Goal: Task Accomplishment & Management: Use online tool/utility

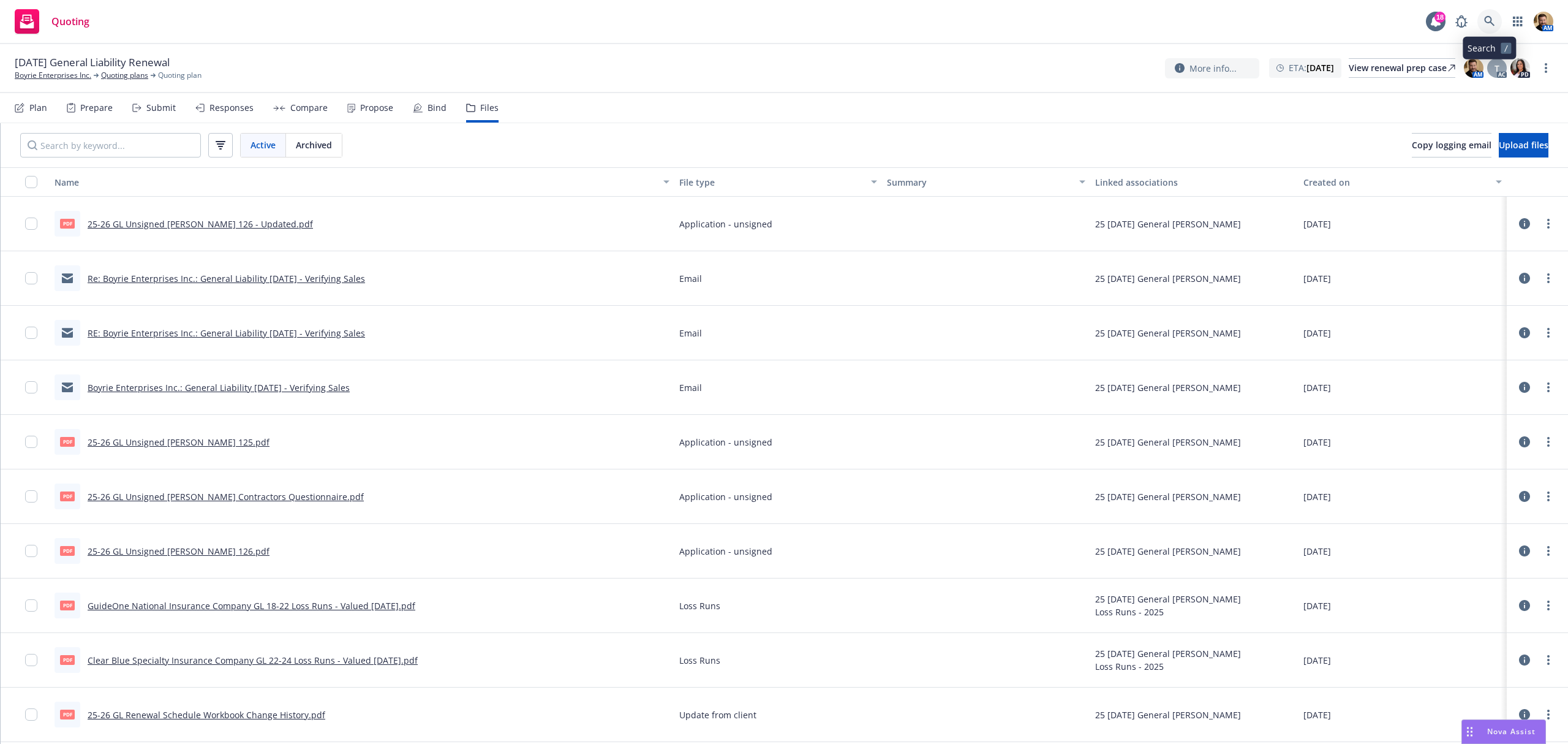
click at [1488, 17] on icon at bounding box center [1489, 21] width 10 height 10
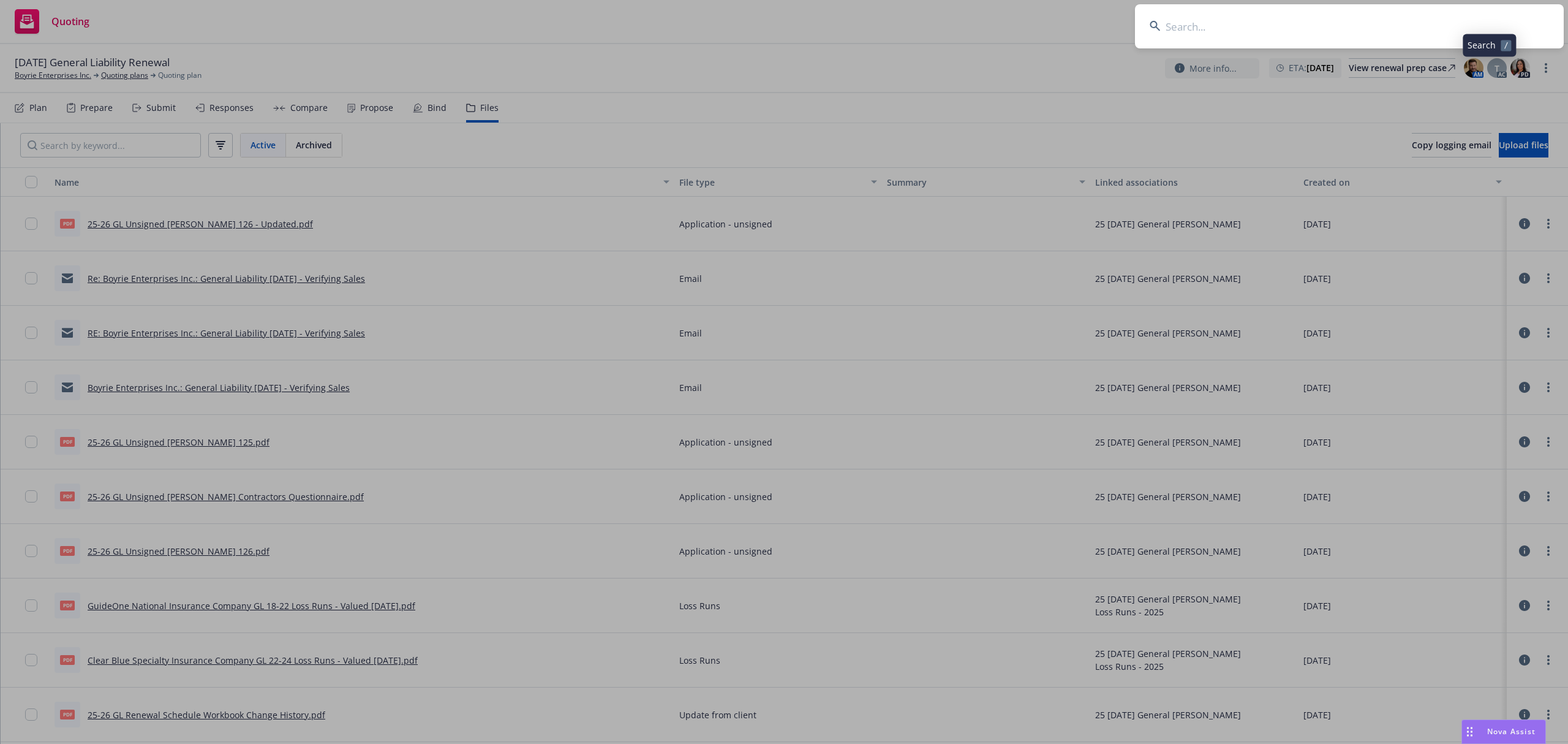
click at [1409, 23] on input at bounding box center [1350, 26] width 429 height 44
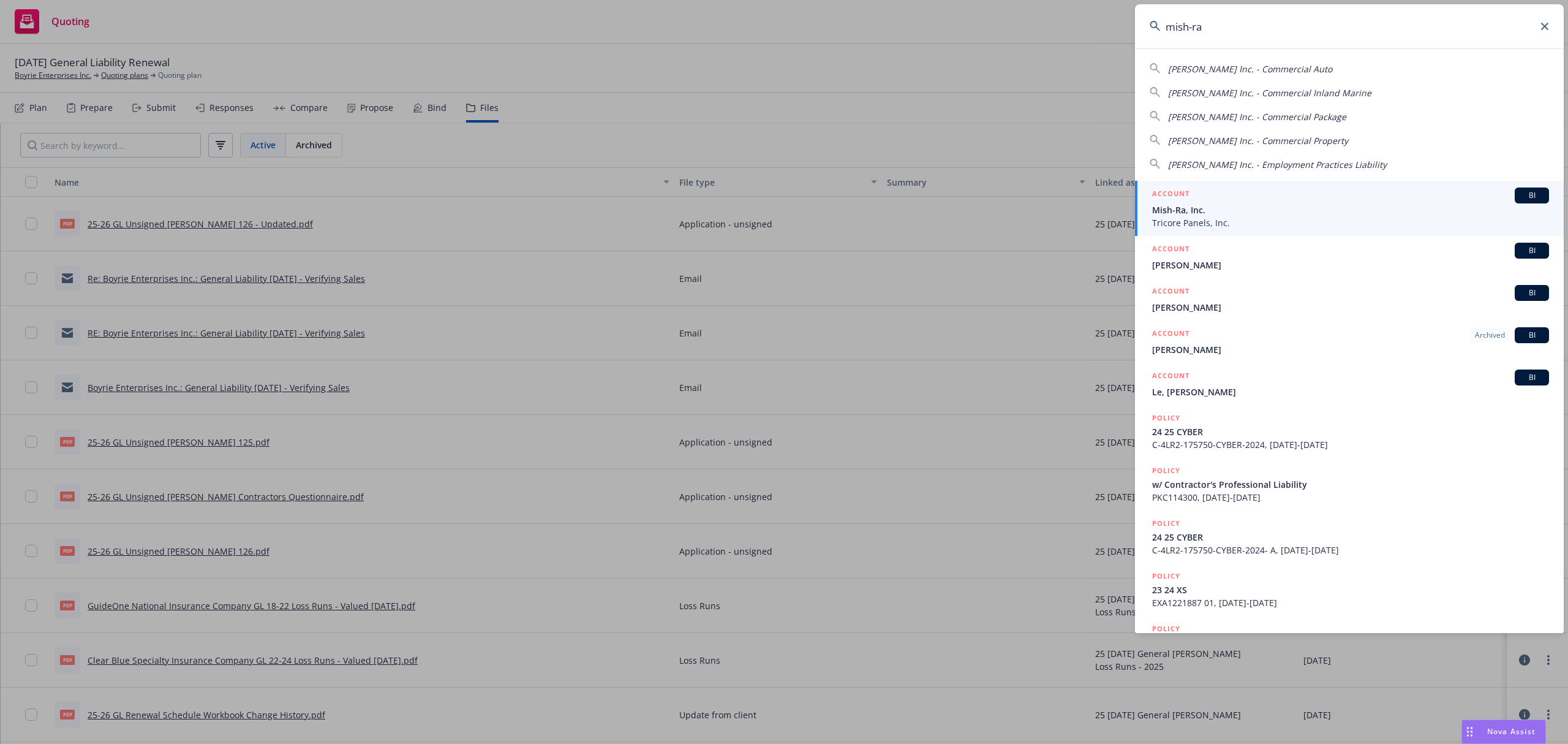
type input "mish-ra"
click at [1162, 211] on span "Mish-Ra, Inc." at bounding box center [1351, 210] width 397 height 13
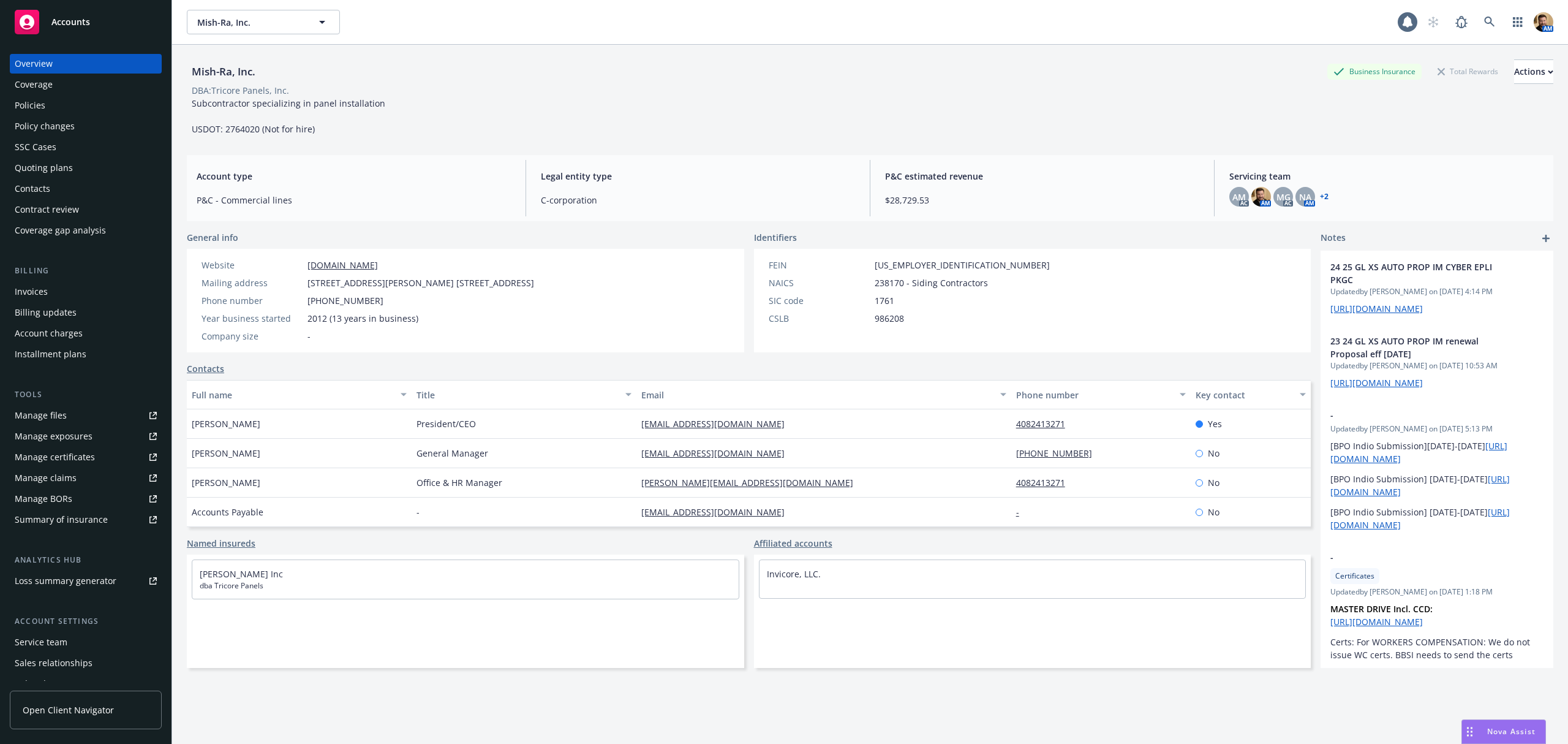
click at [42, 105] on div "Policies" at bounding box center [30, 105] width 31 height 20
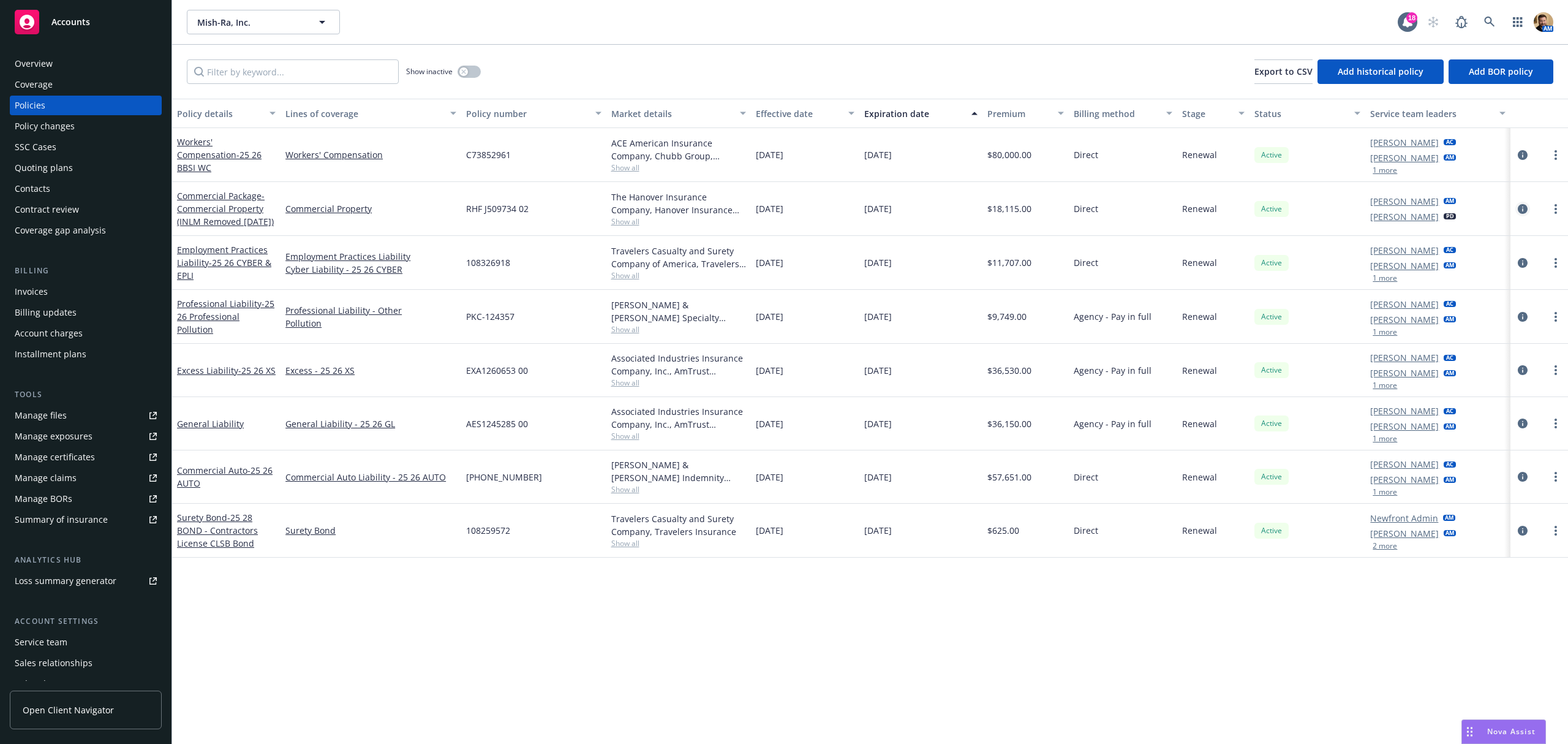
click at [1520, 208] on icon "circleInformation" at bounding box center [1523, 209] width 9 height 9
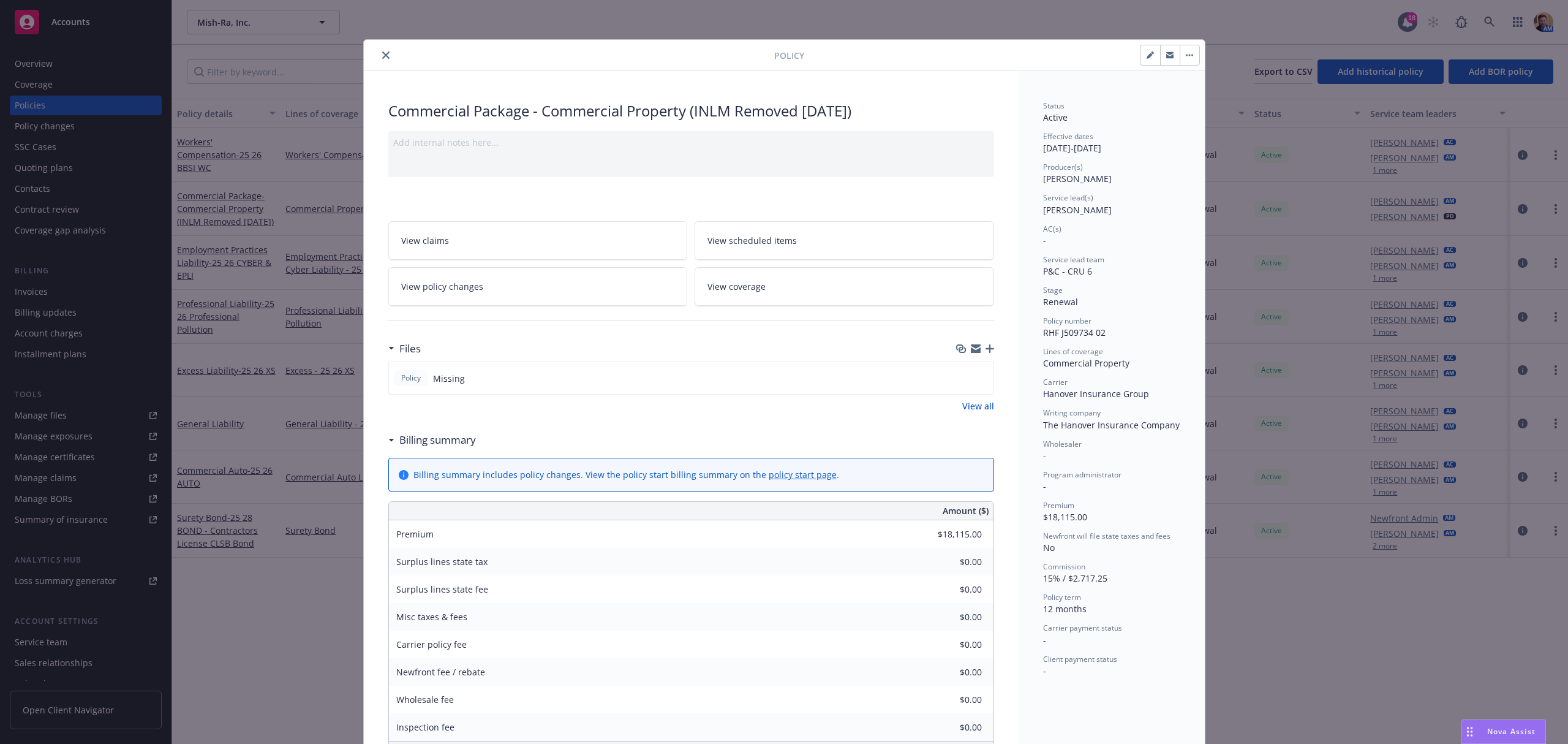
click at [724, 287] on span "View coverage" at bounding box center [737, 286] width 58 height 13
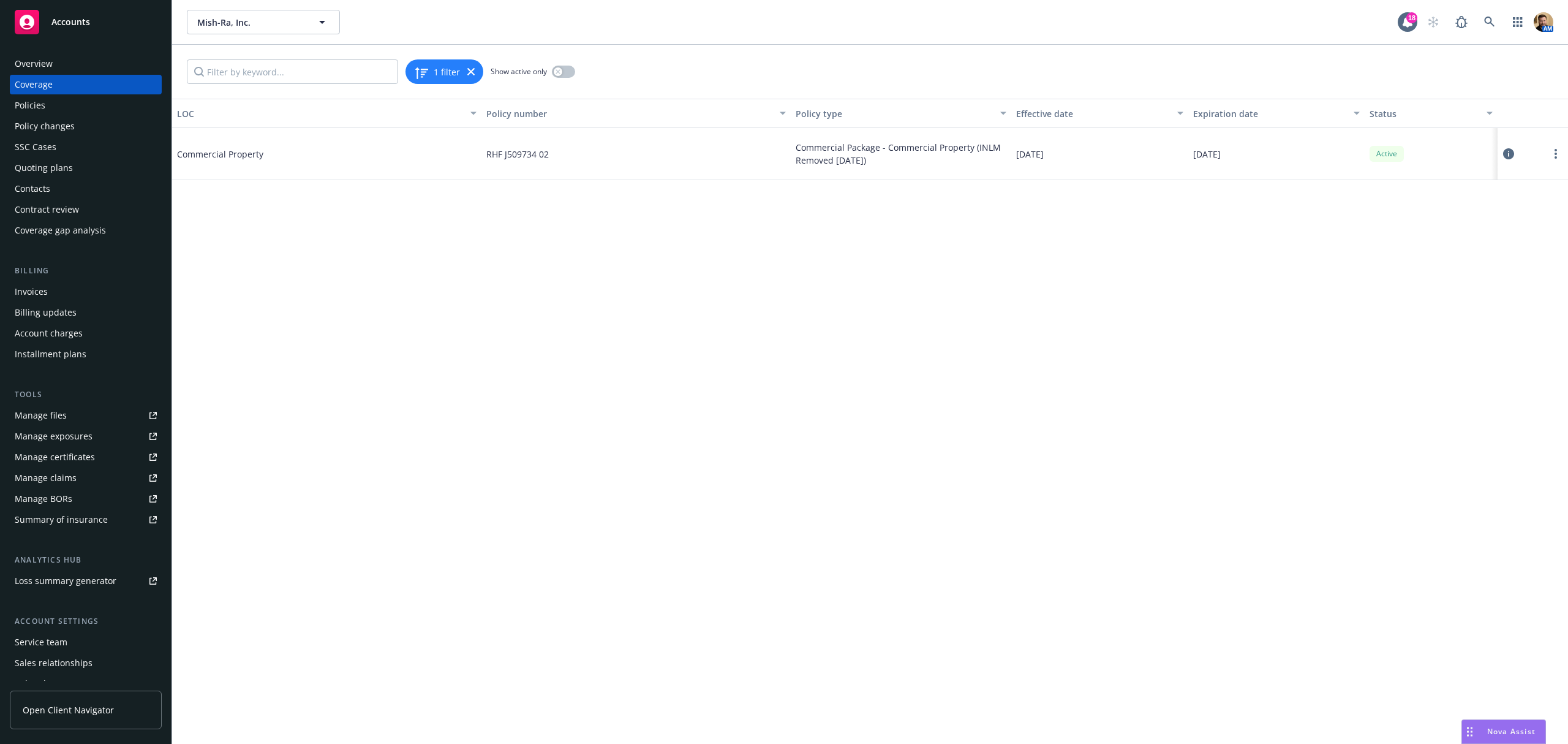
click at [1500, 153] on div at bounding box center [1532, 154] width 71 height 52
click at [1510, 152] on icon at bounding box center [1509, 154] width 11 height 11
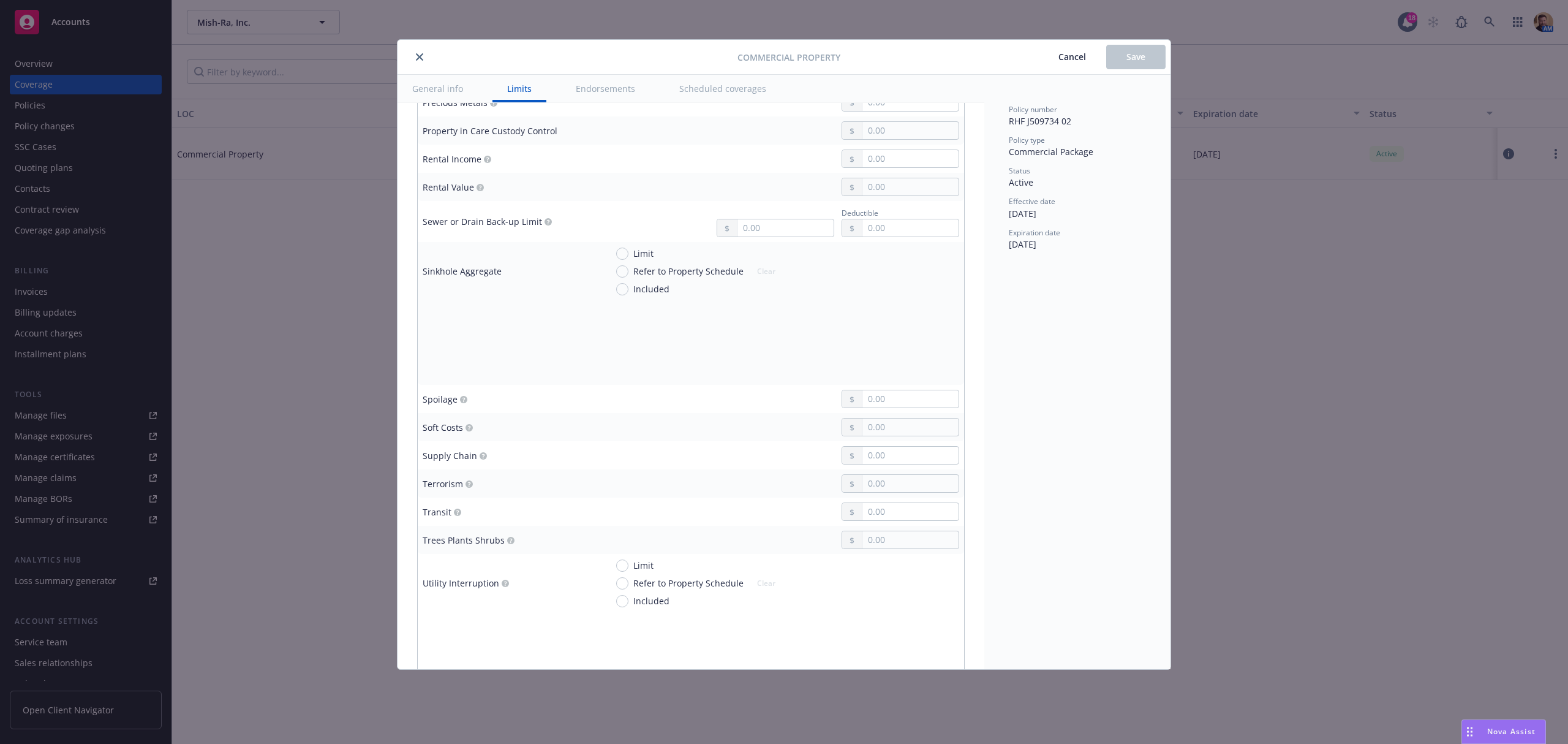
scroll to position [2942, 0]
click at [417, 54] on icon "close" at bounding box center [420, 57] width 8 height 8
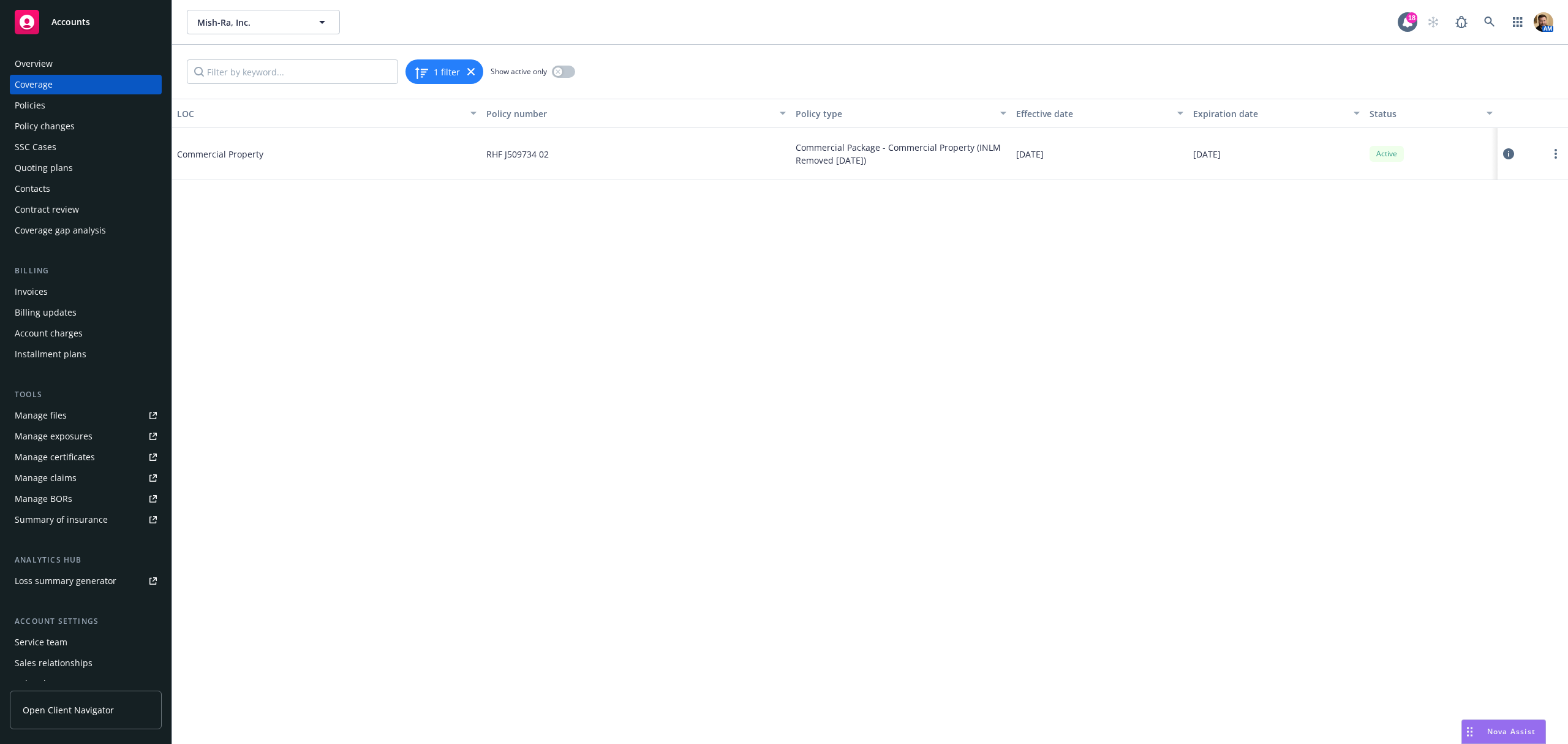
click at [36, 99] on div "Policies" at bounding box center [30, 105] width 31 height 20
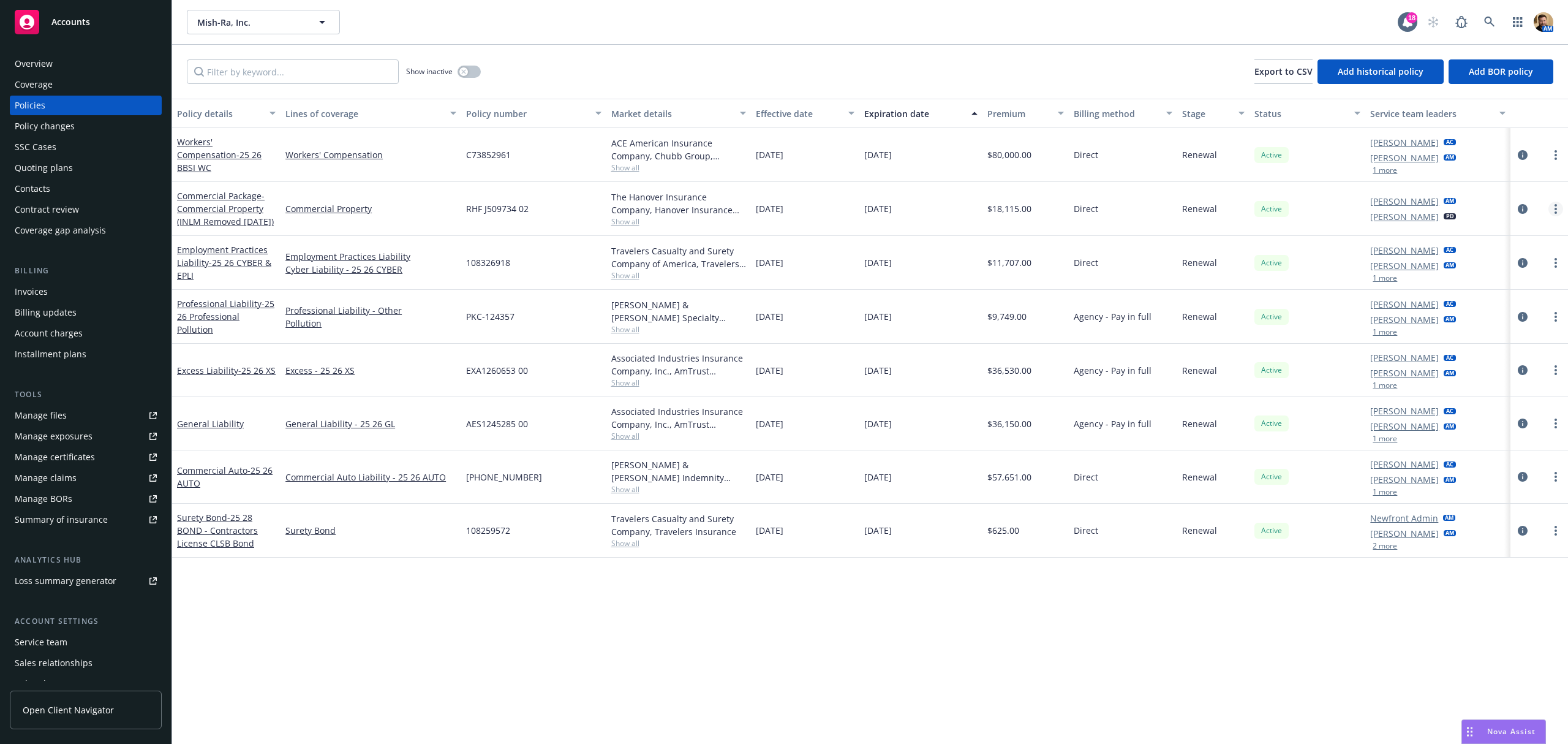
click at [1553, 209] on link "more" at bounding box center [1556, 209] width 15 height 15
drag, startPoint x: 1451, startPoint y: 387, endPoint x: 1496, endPoint y: 387, distance: 45.0
click at [1451, 387] on link "Copy logging email" at bounding box center [1490, 380] width 144 height 24
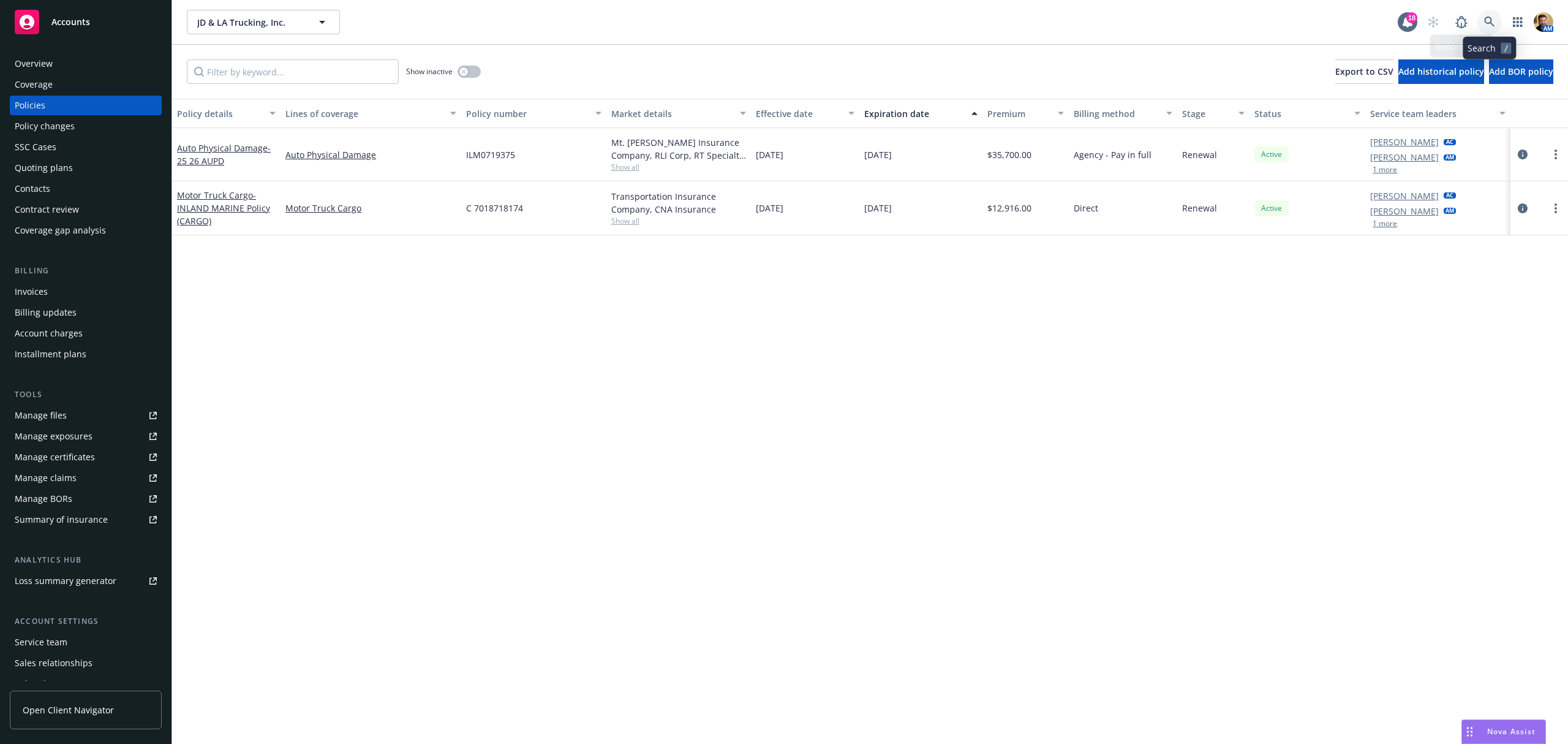
click at [1484, 20] on icon at bounding box center [1490, 23] width 11 height 11
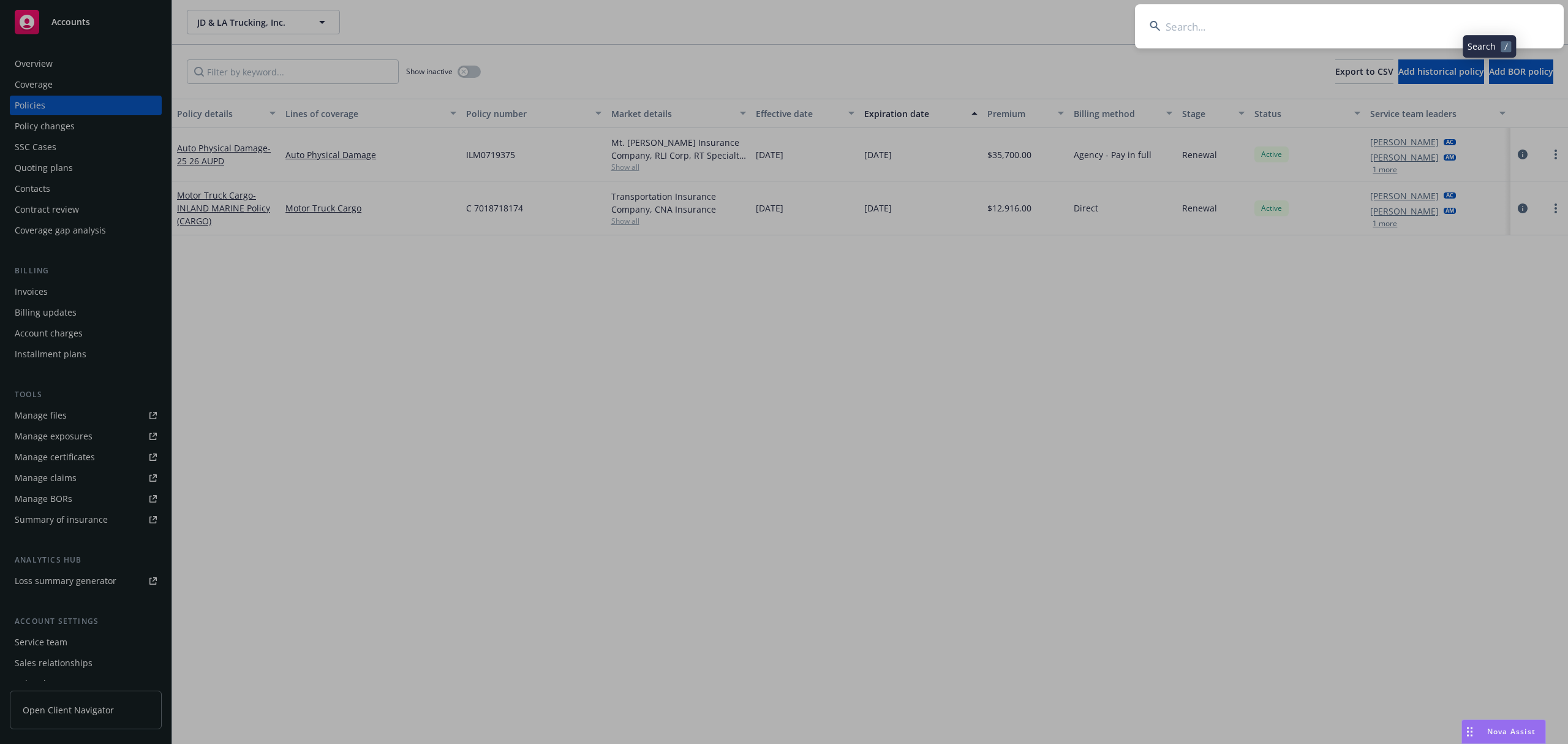
drag, startPoint x: 1444, startPoint y: 29, endPoint x: 1410, endPoint y: 25, distance: 34.2
click at [1441, 29] on input at bounding box center [1350, 26] width 429 height 44
type input "lr relo"
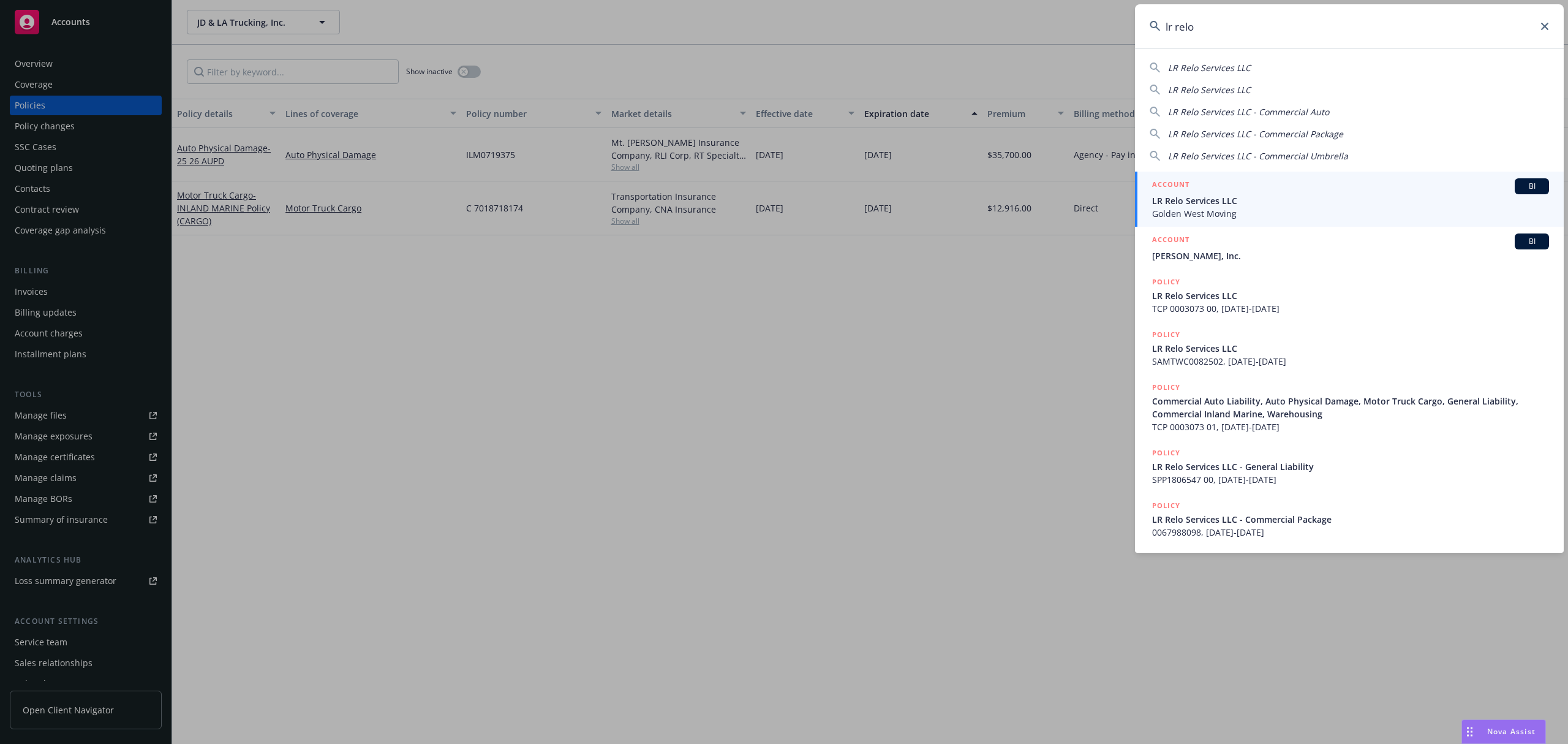
click at [1193, 218] on span "Golden West Moving" at bounding box center [1351, 214] width 397 height 13
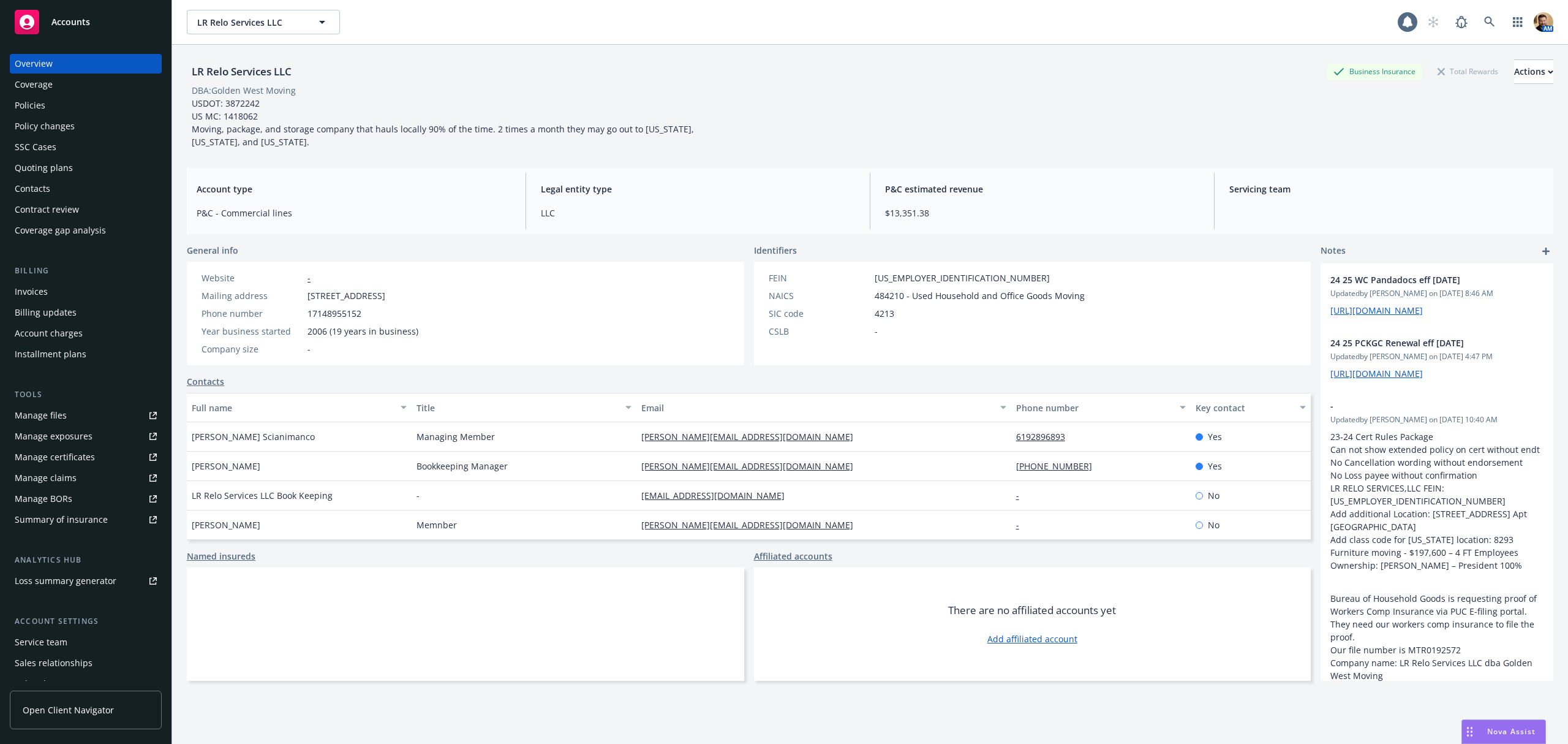
click at [62, 170] on div "Quoting plans" at bounding box center [44, 168] width 58 height 20
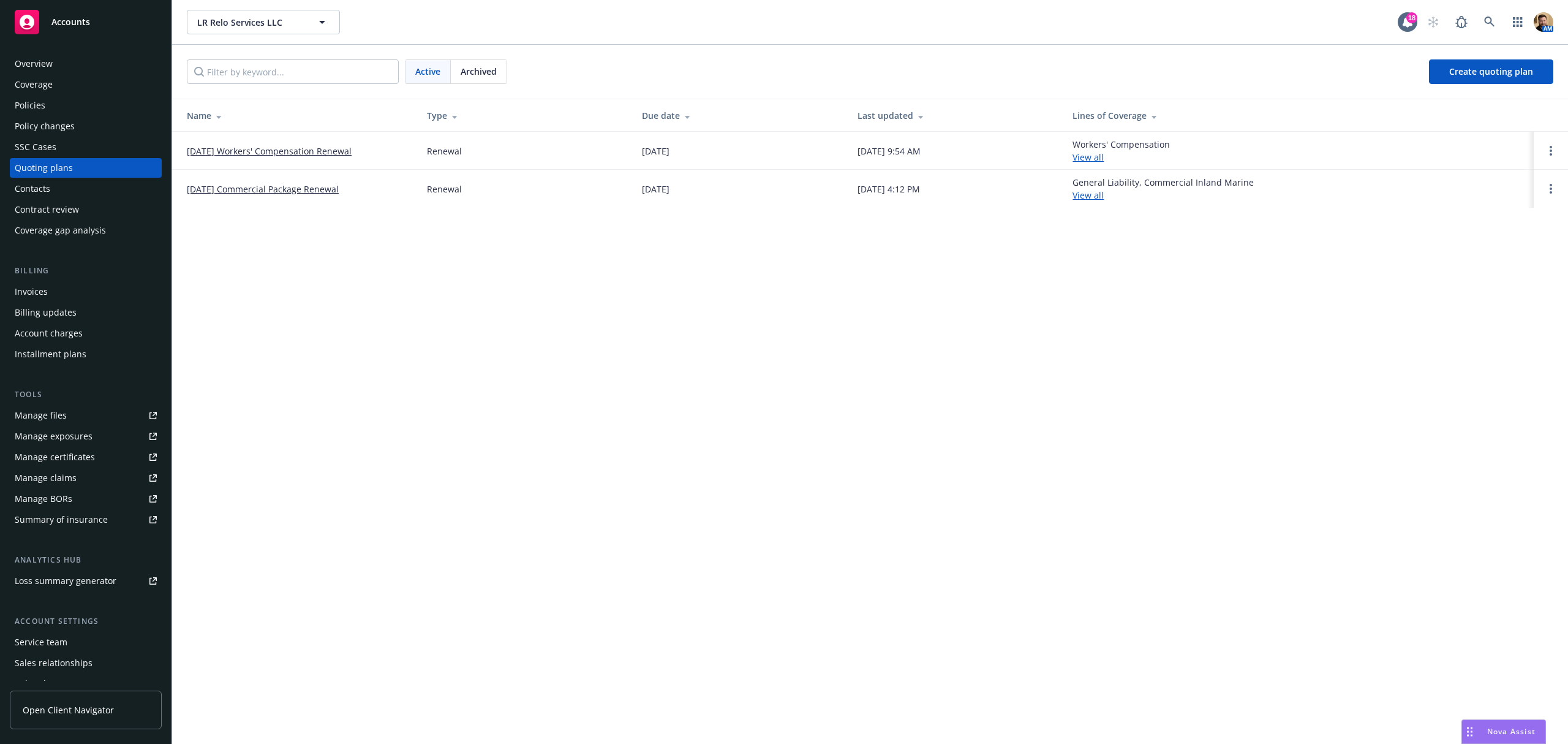
click at [278, 150] on link "09/04/25 Workers' Compensation Renewal" at bounding box center [268, 152] width 165 height 13
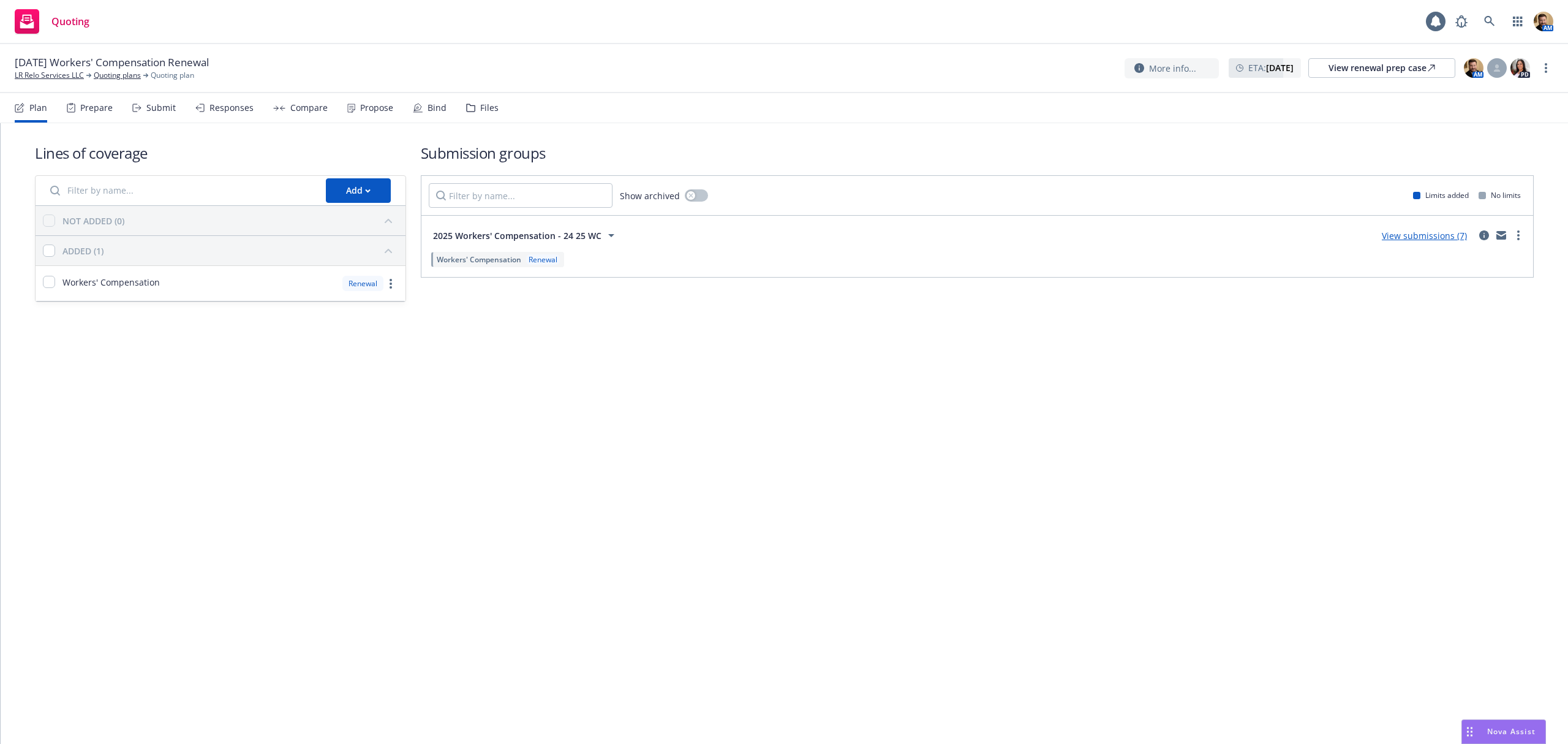
click at [161, 106] on div "Submit" at bounding box center [161, 107] width 29 height 9
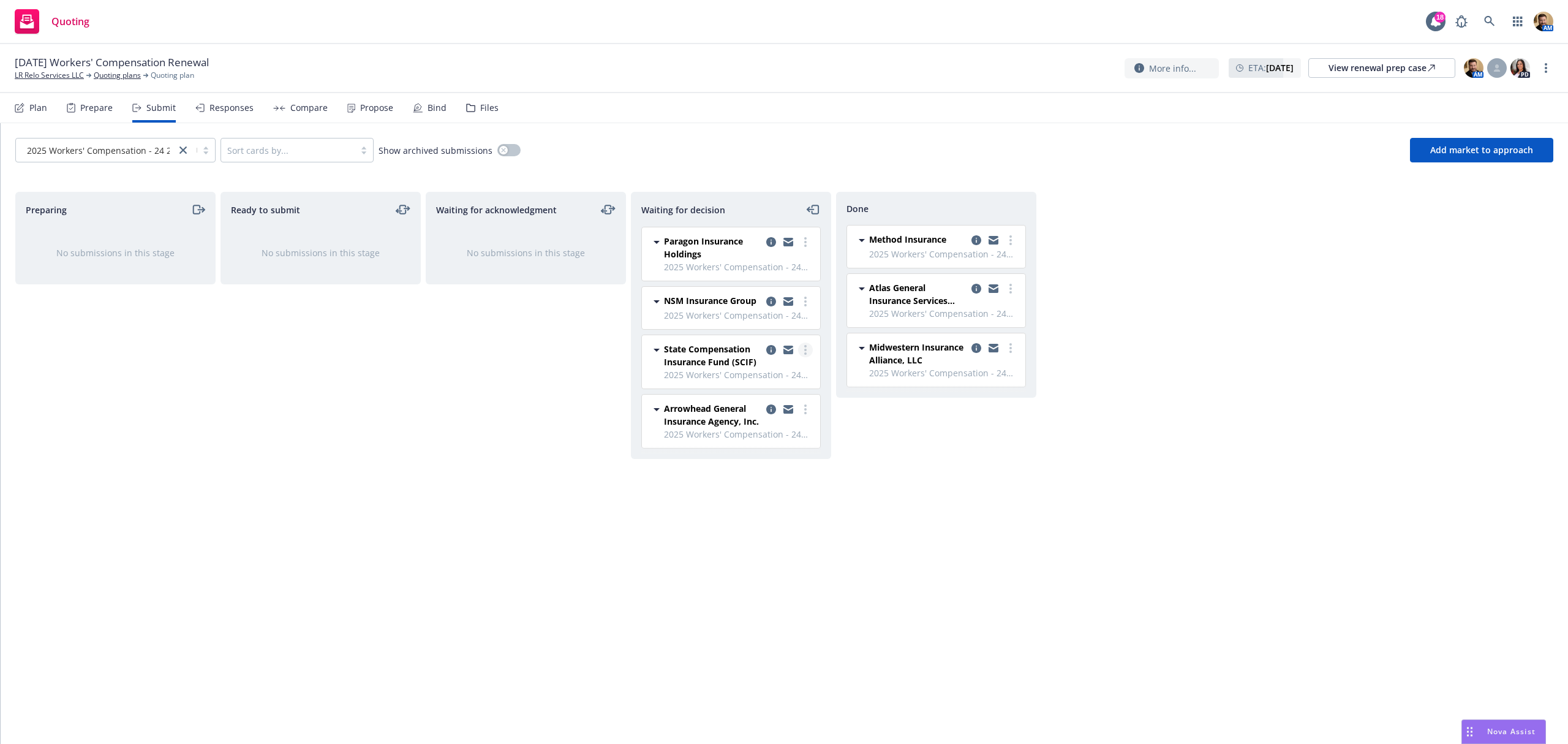
click at [805, 350] on circle "more" at bounding box center [806, 349] width 3 height 3
click at [751, 428] on span "Add accepted decision" at bounding box center [751, 425] width 122 height 11
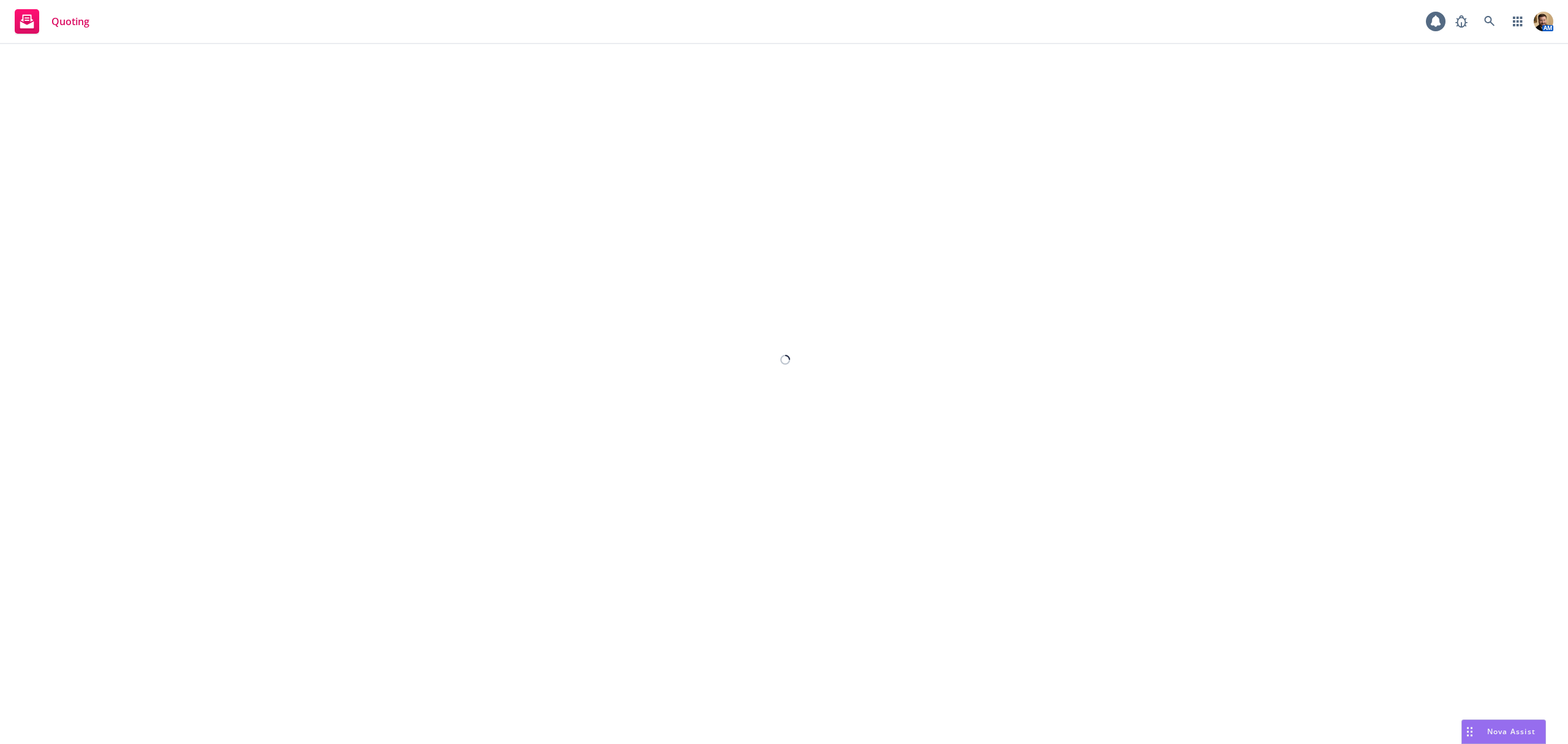
select select "12"
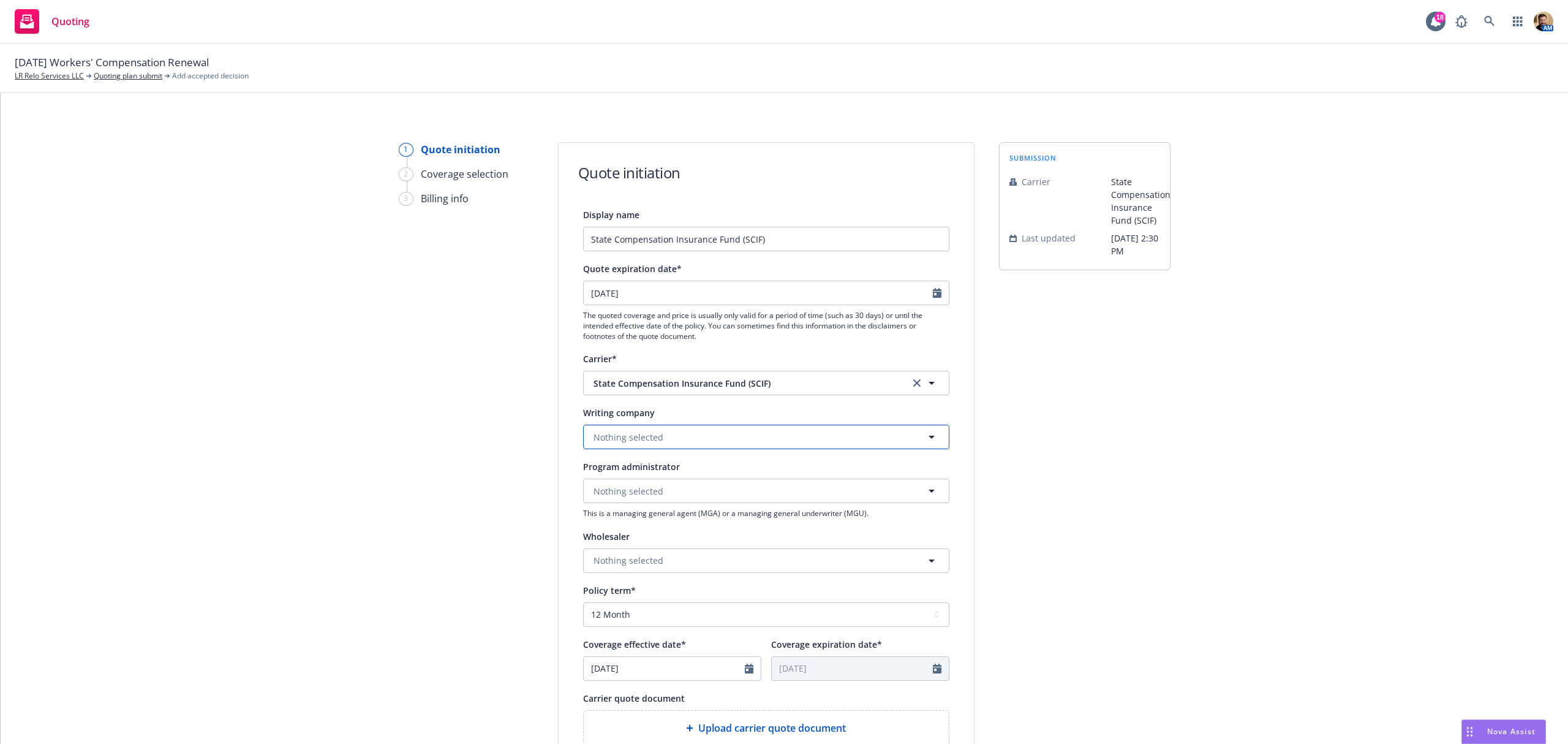
click at [712, 444] on button "Nothing selected" at bounding box center [766, 437] width 366 height 24
click at [680, 464] on div "State Compensation Insurance Fund Domestic - 35076" at bounding box center [672, 477] width 160 height 31
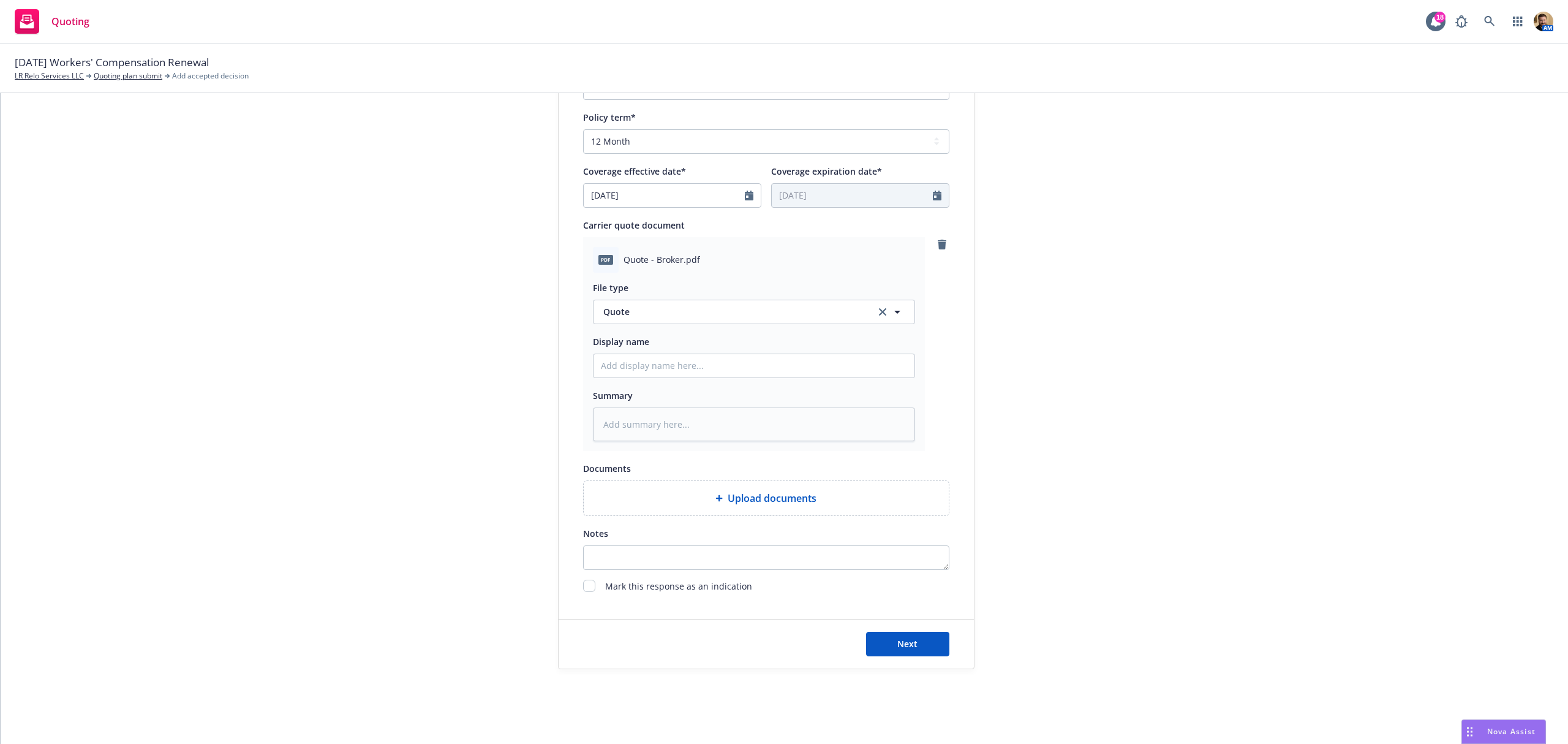
scroll to position [477, 0]
click at [741, 370] on input "Display name" at bounding box center [754, 362] width 321 height 24
type textarea "x"
type input "2"
type textarea "x"
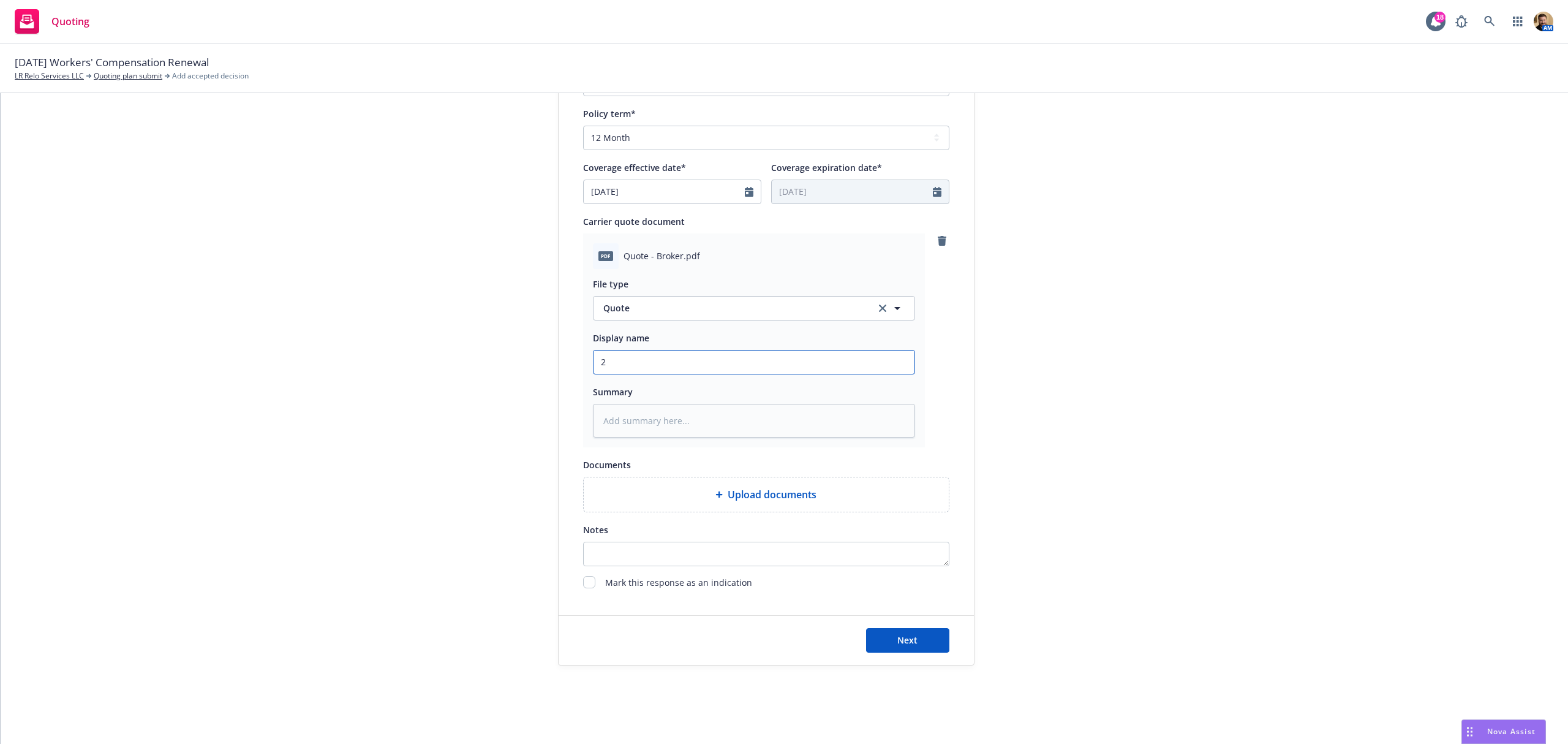
type input "25"
type textarea "x"
type input "25"
type textarea "x"
type input "25 23"
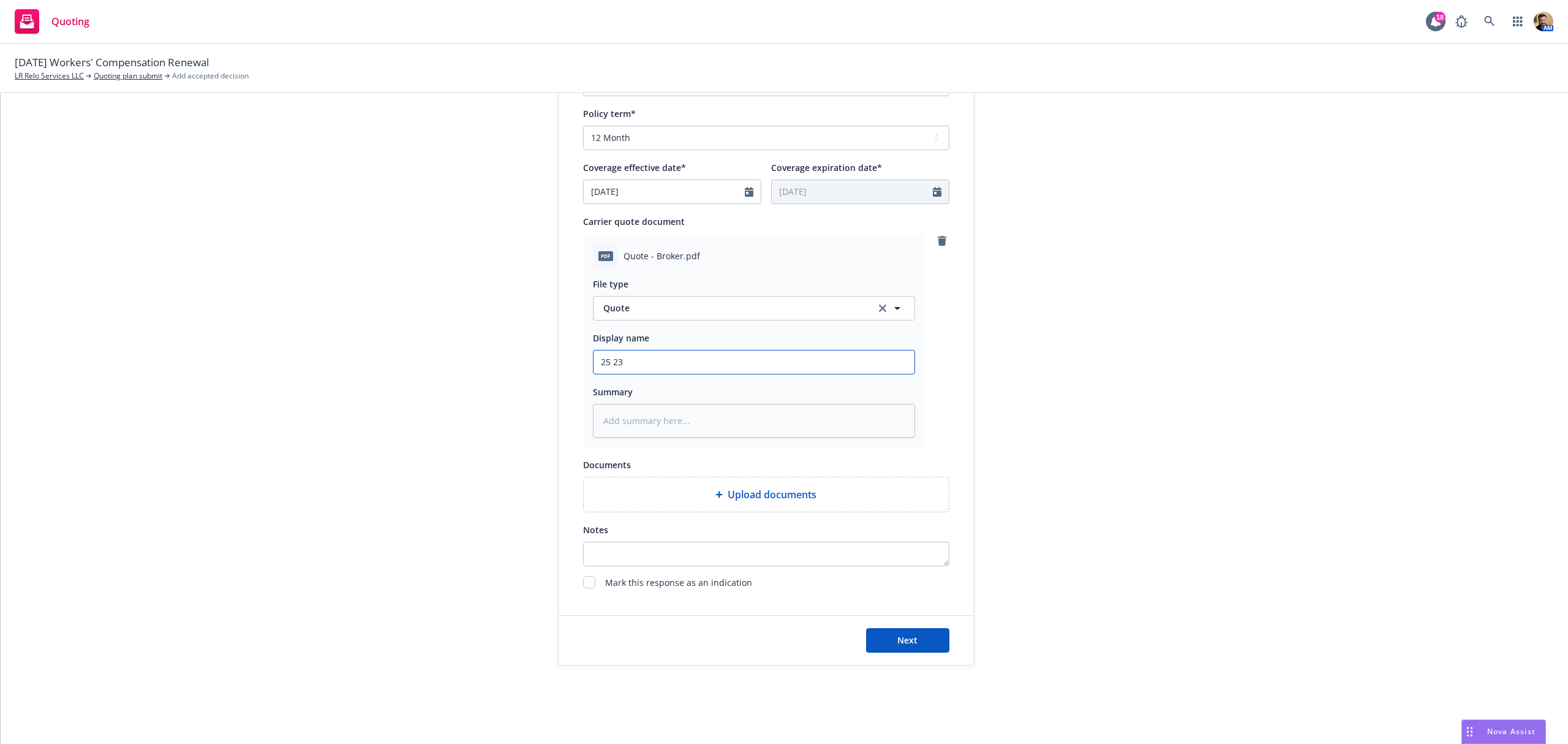
type textarea "x"
type input "25 236"
type textarea "x"
type input "25 236"
type textarea "x"
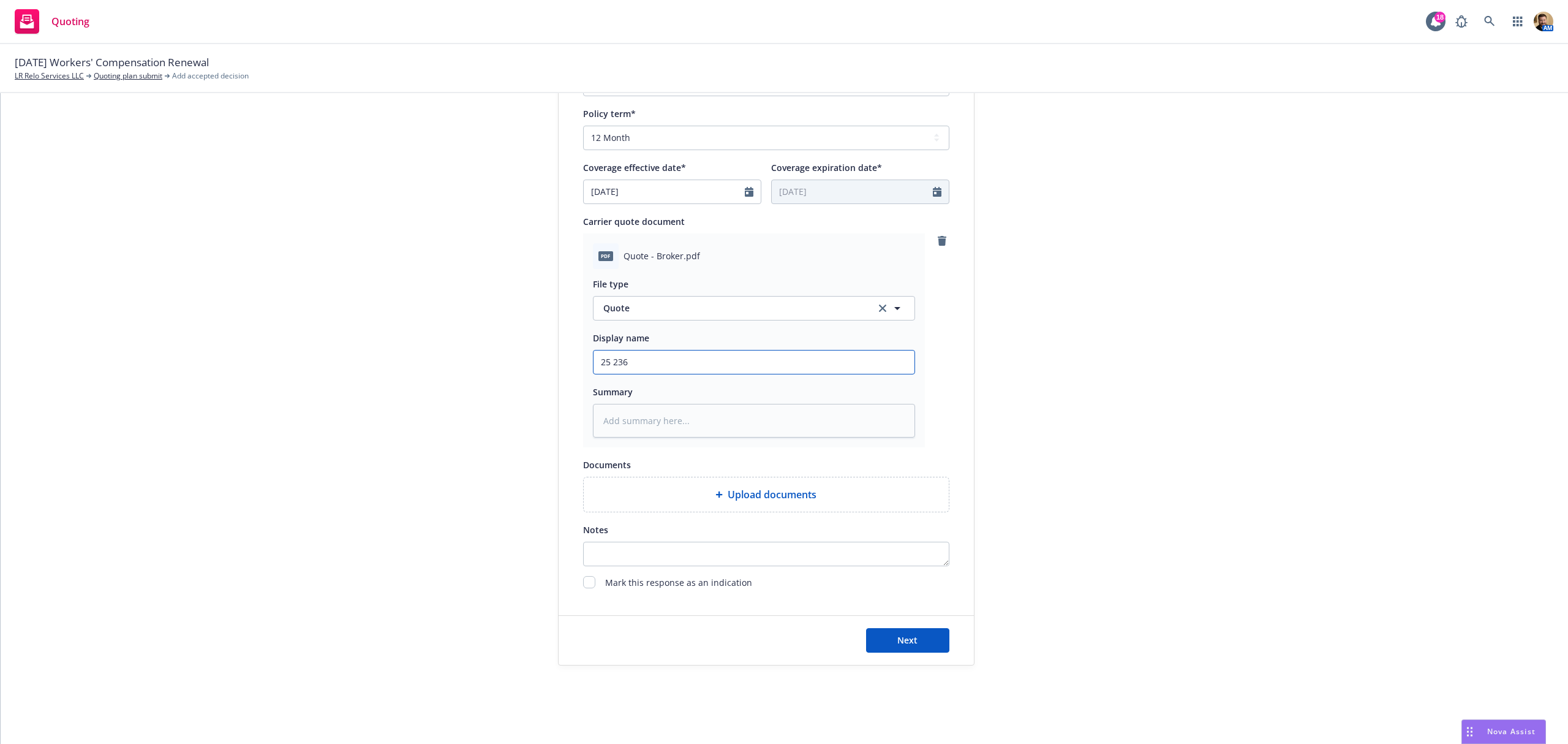
type input "25 236 W"
type textarea "x"
type input "25 236 WC"
type textarea "x"
type input "25 236 WC"
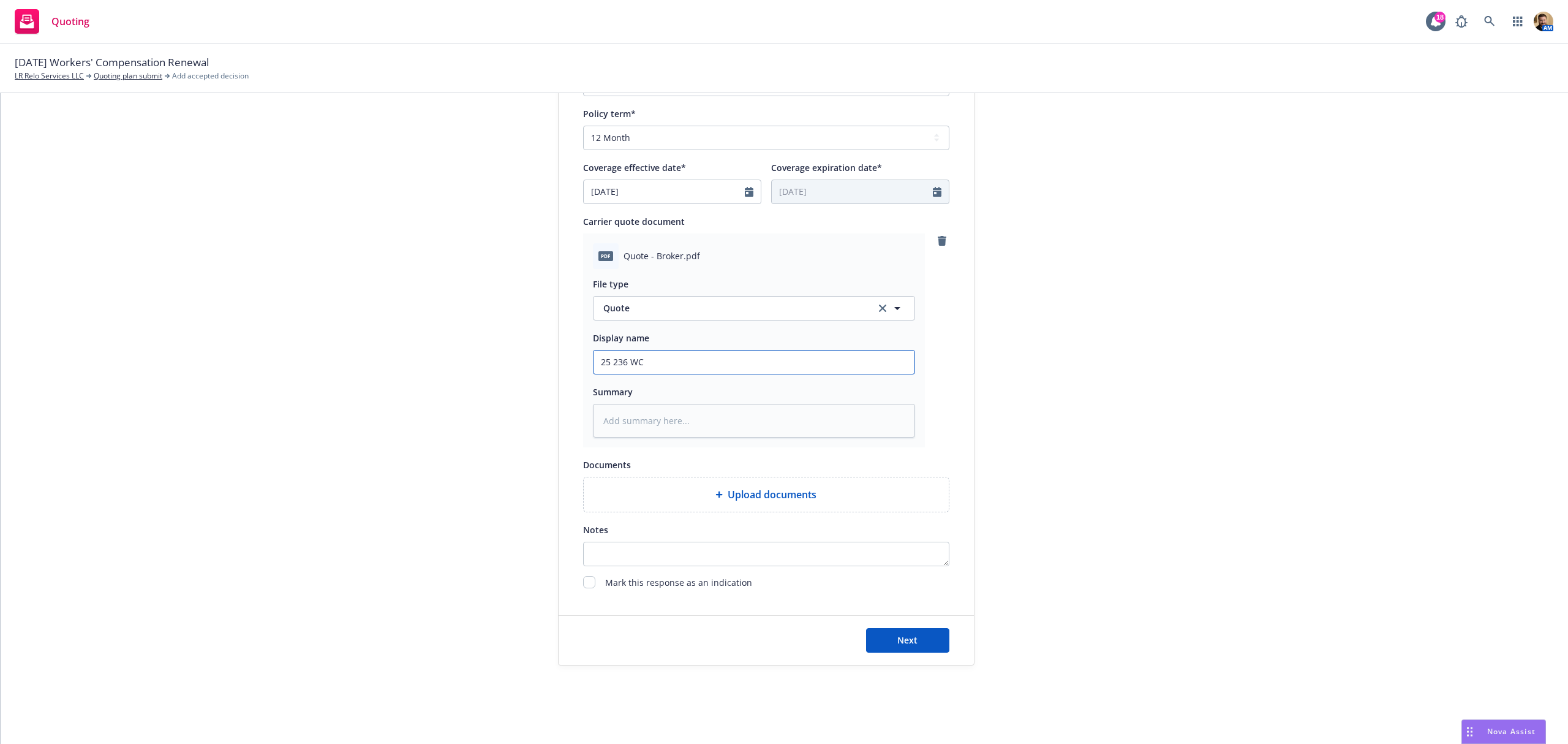
type textarea "x"
type input "25 236 WC Q"
type textarea "x"
type input "25 236 WC Qu"
type textarea "x"
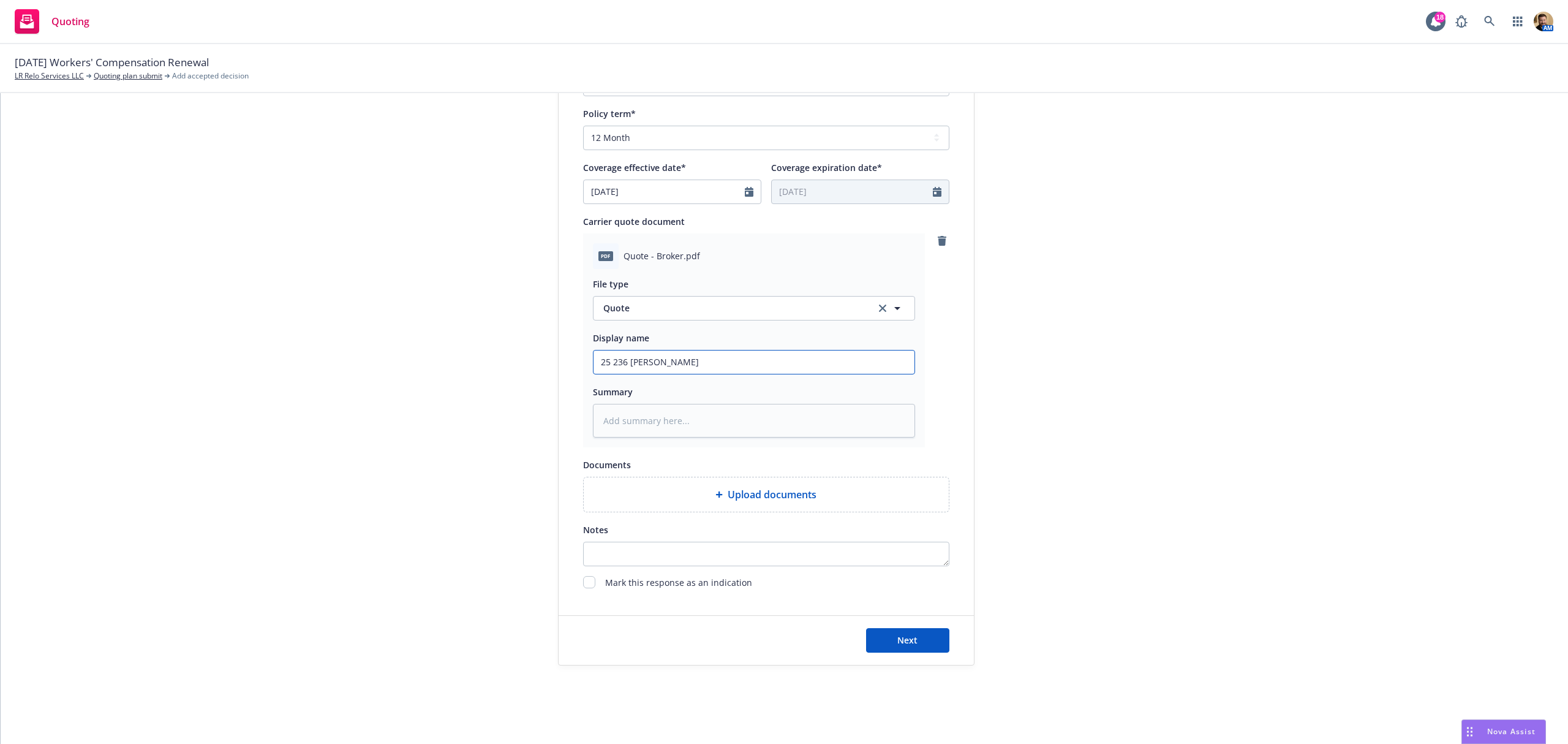
type input "25 236 WC Q"
type textarea "x"
type input "25 236 WC"
type textarea "x"
type input "25 236 WC"
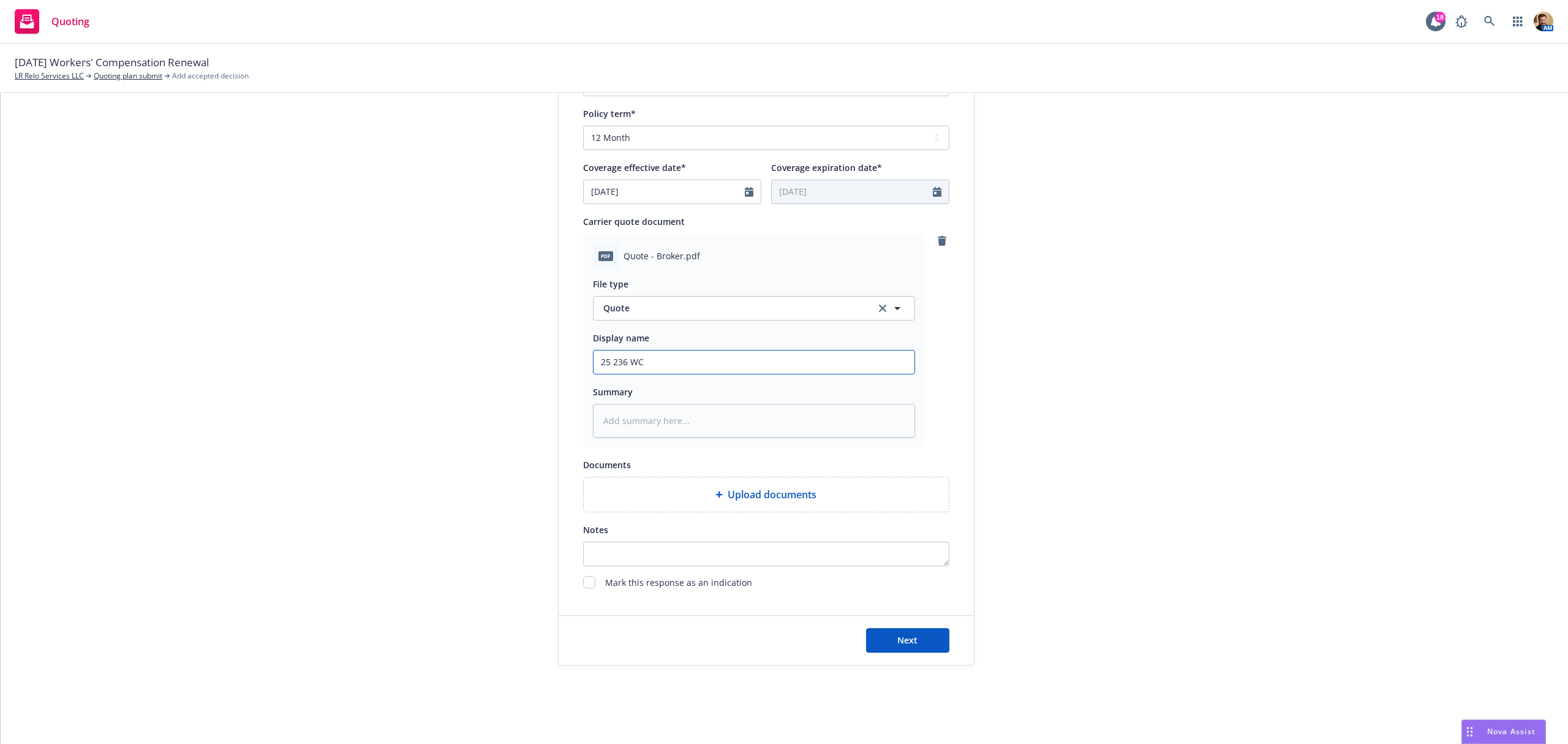
type textarea "x"
type input "25 236 W"
type textarea "x"
type input "25 236"
type textarea "x"
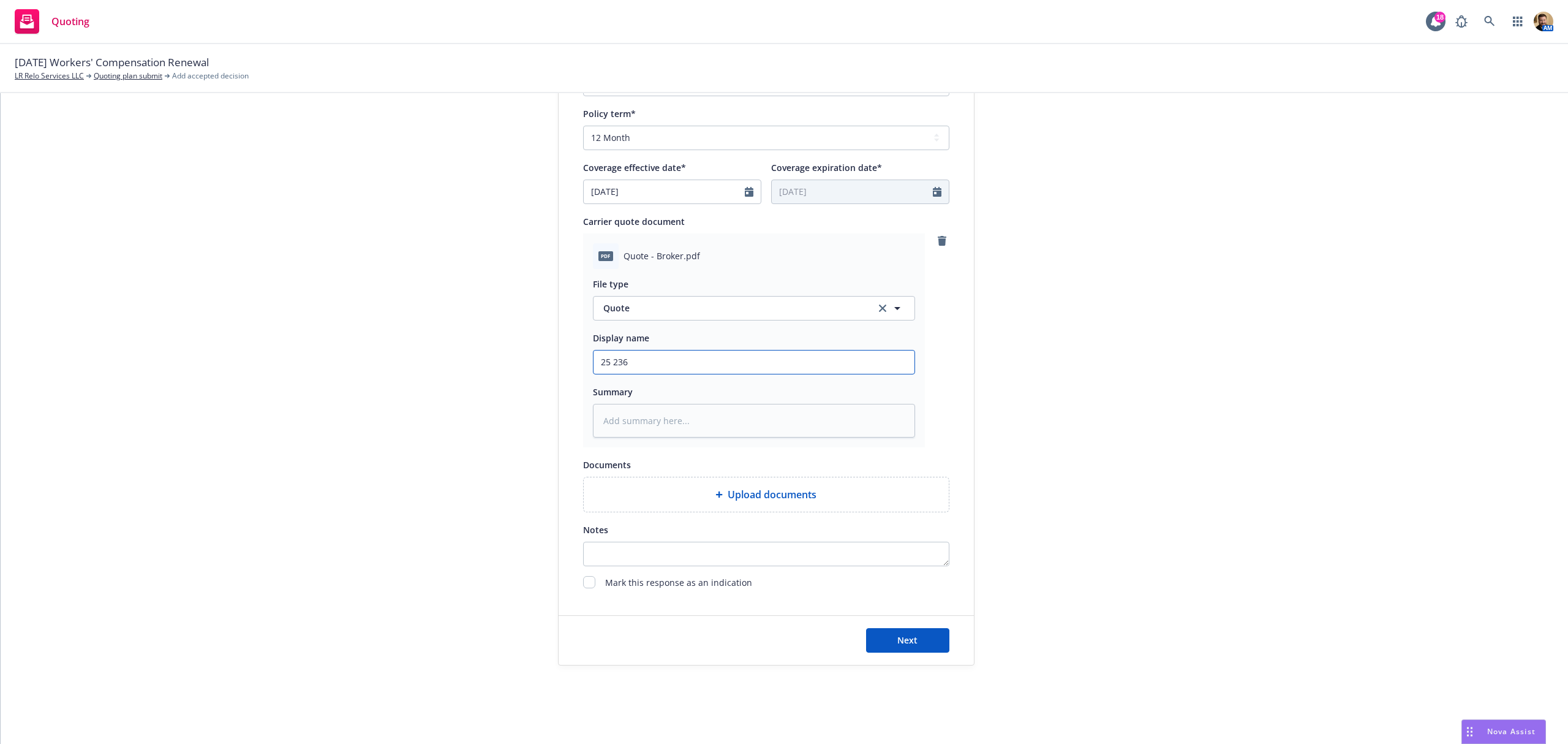
type input "25 236"
type textarea "x"
type input "25 23"
type textarea "x"
type input "25 2"
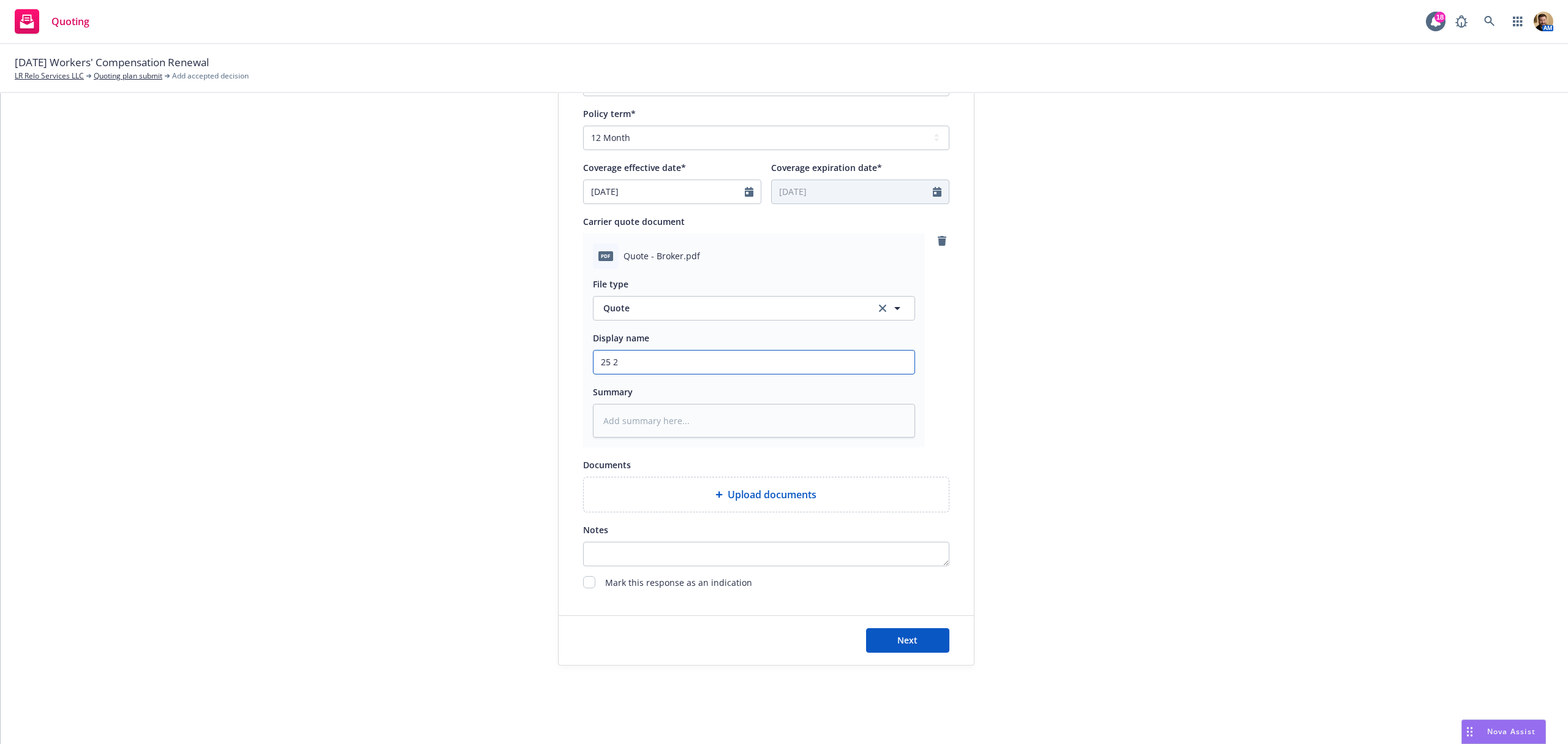
type textarea "x"
type input "25 26"
type textarea "x"
type input "25 26"
type textarea "x"
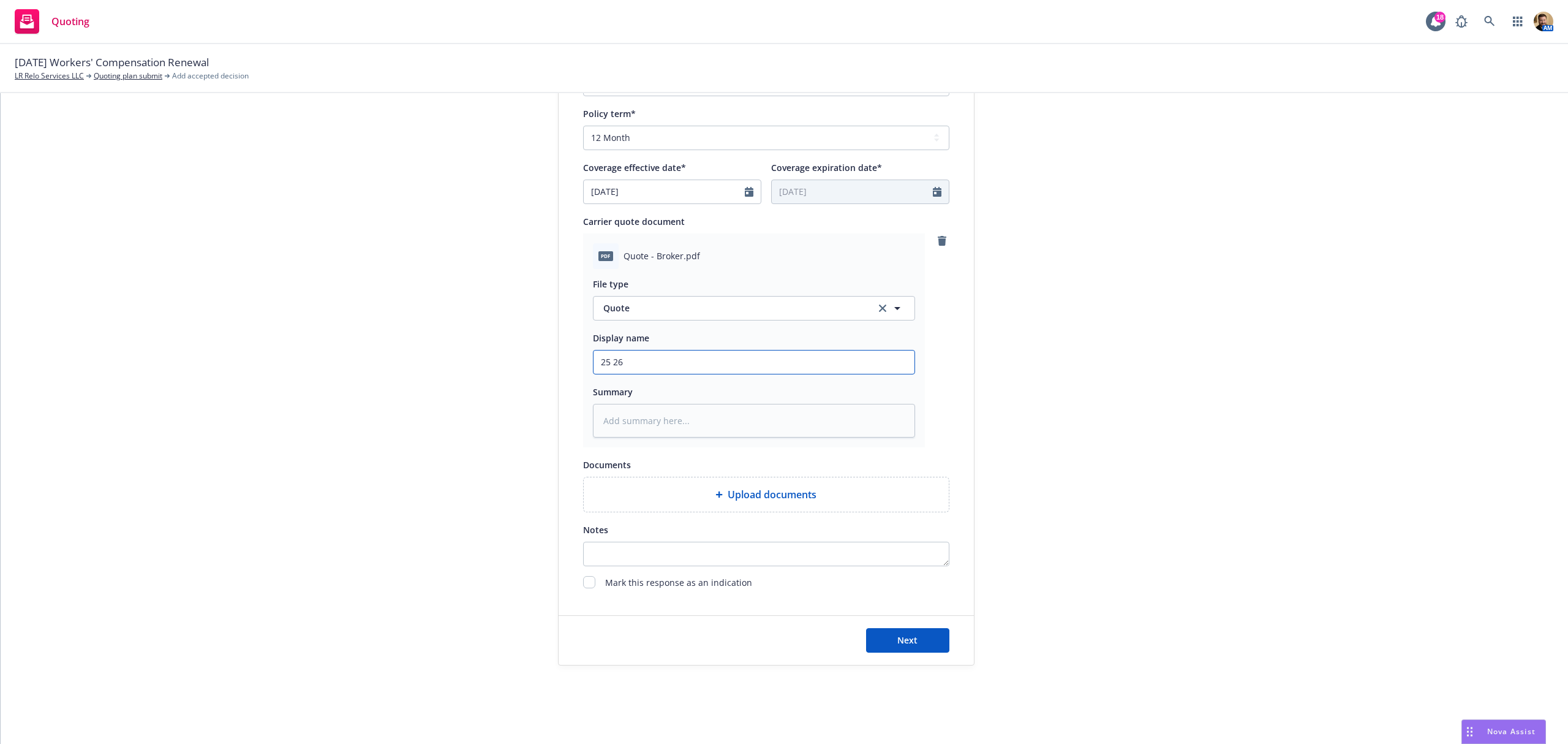
type input "25 26 W"
type textarea "x"
type input "25 26 WC"
type textarea "x"
type input "25 26 WC"
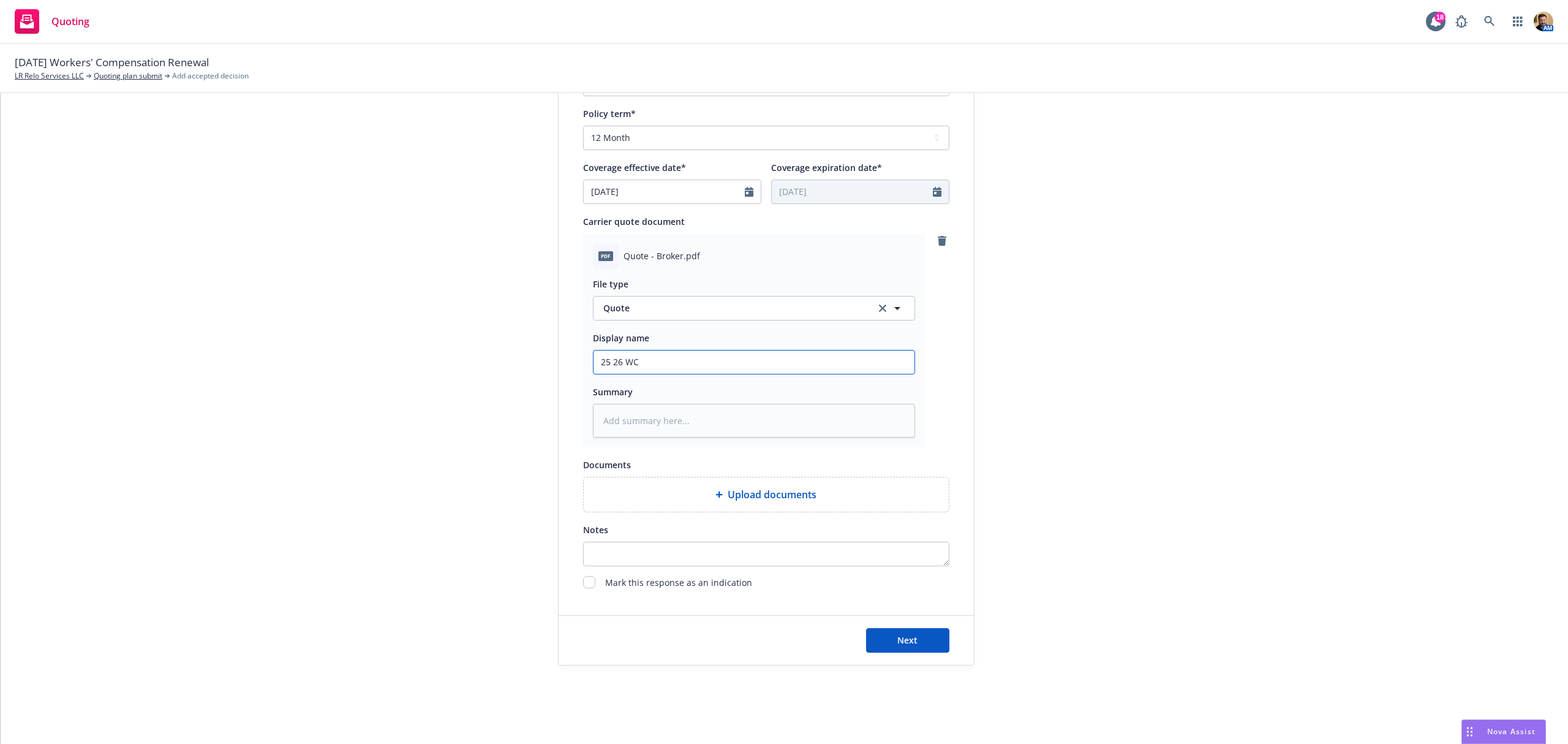
type textarea "x"
type input "25 26 WC Q"
type textarea "x"
type input "25 26 WC Quo"
type textarea "x"
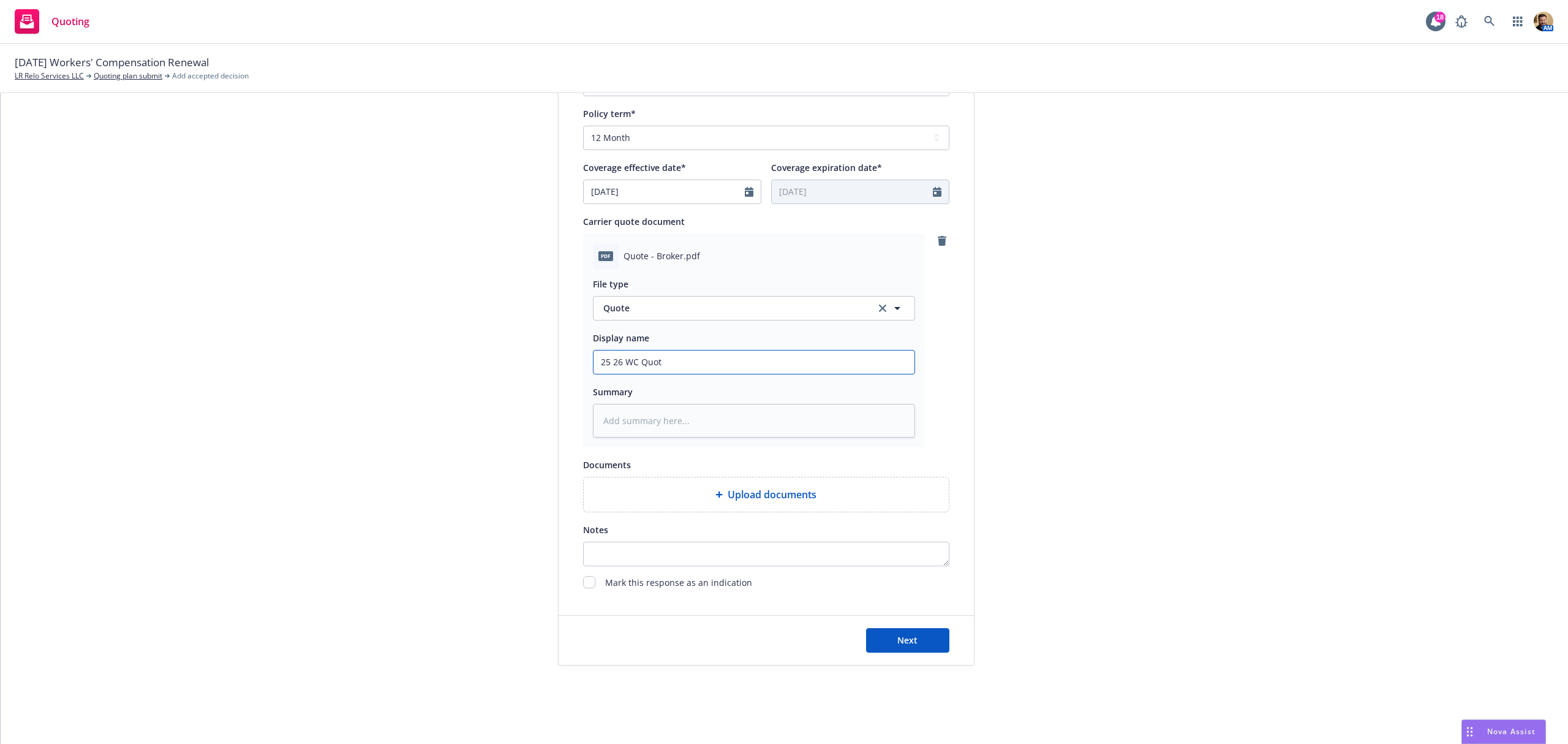
type input "25 26 WC Quote"
type textarea "x"
type input "25 26 WC Quote"
type textarea "x"
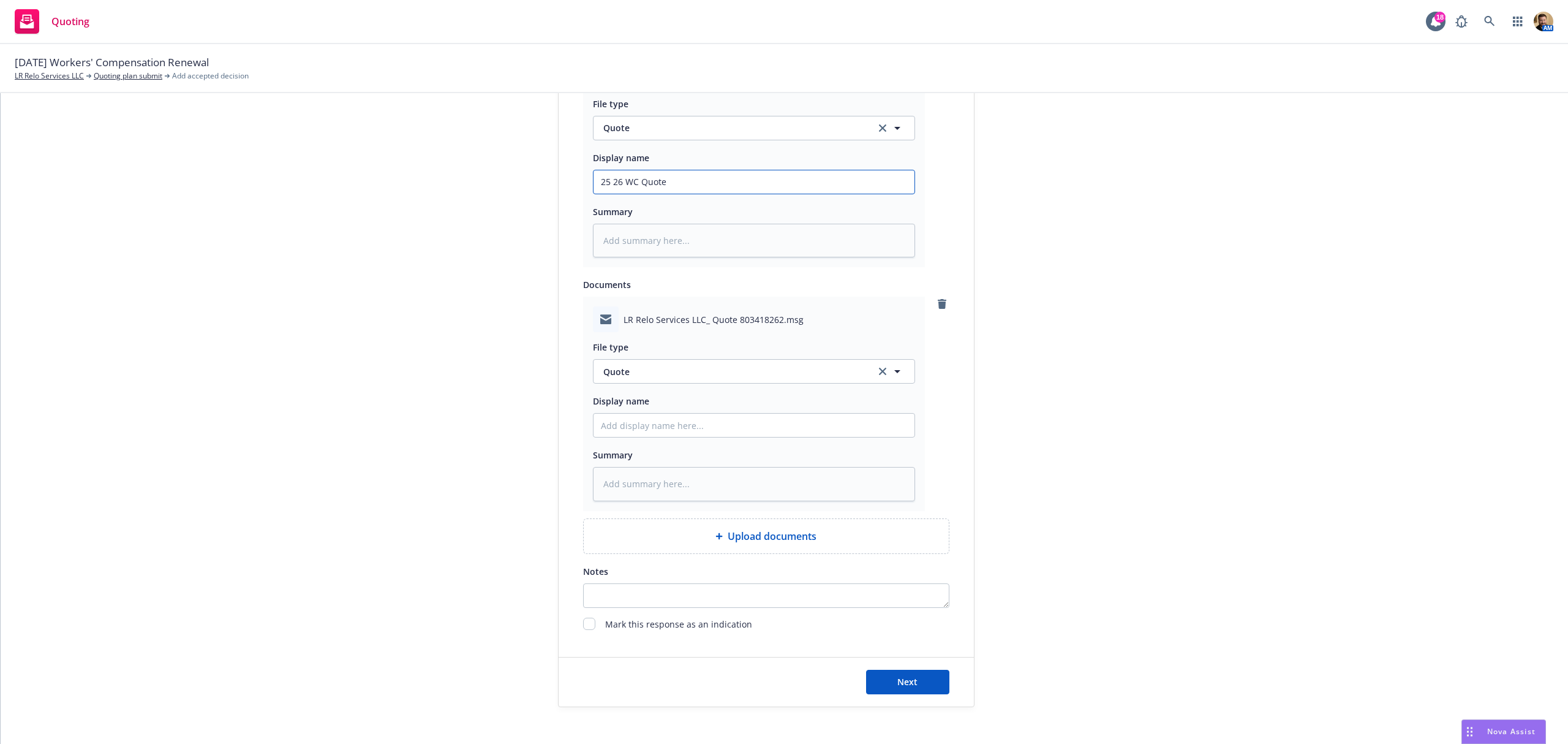
scroll to position [700, 0]
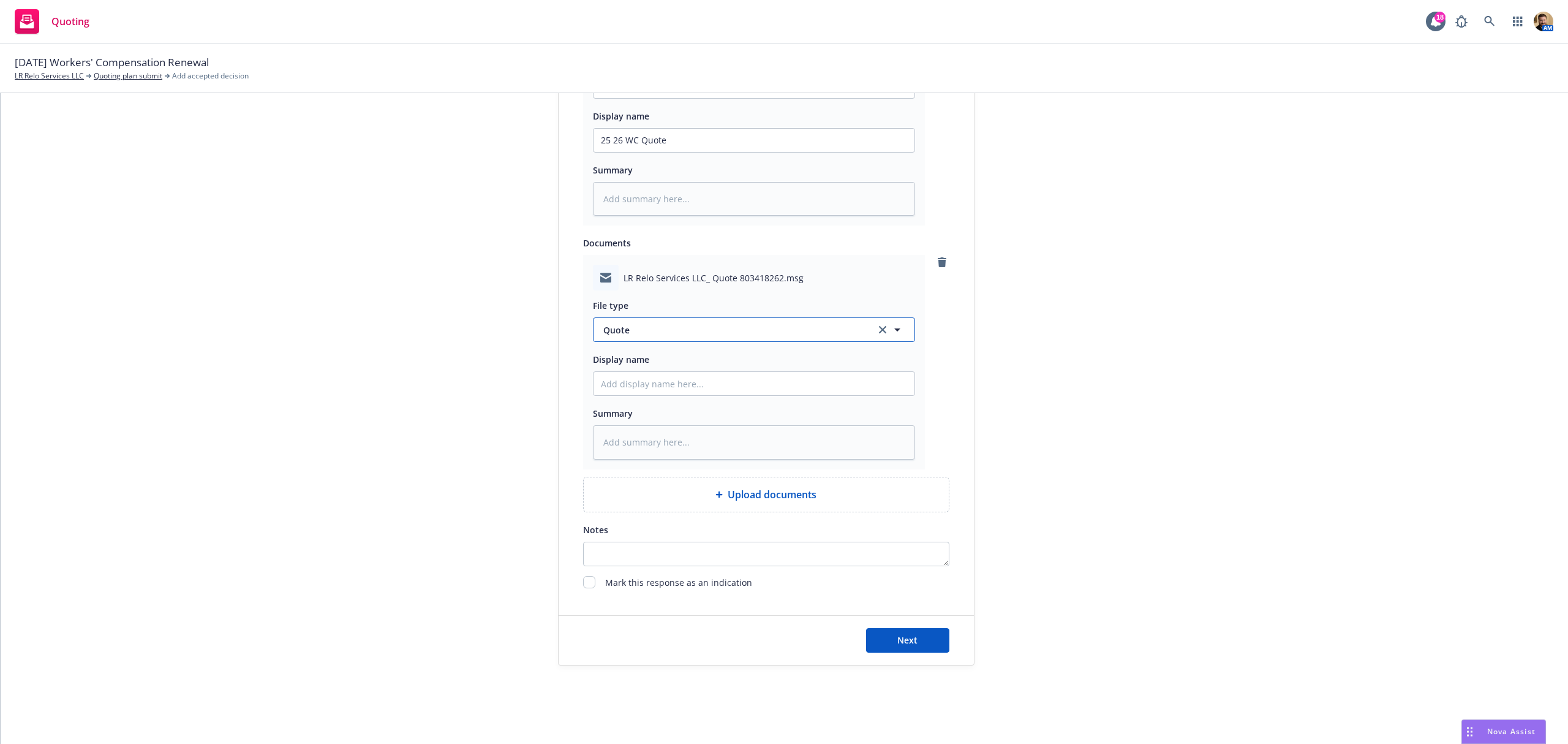
click at [672, 332] on span "Quote" at bounding box center [732, 331] width 258 height 13
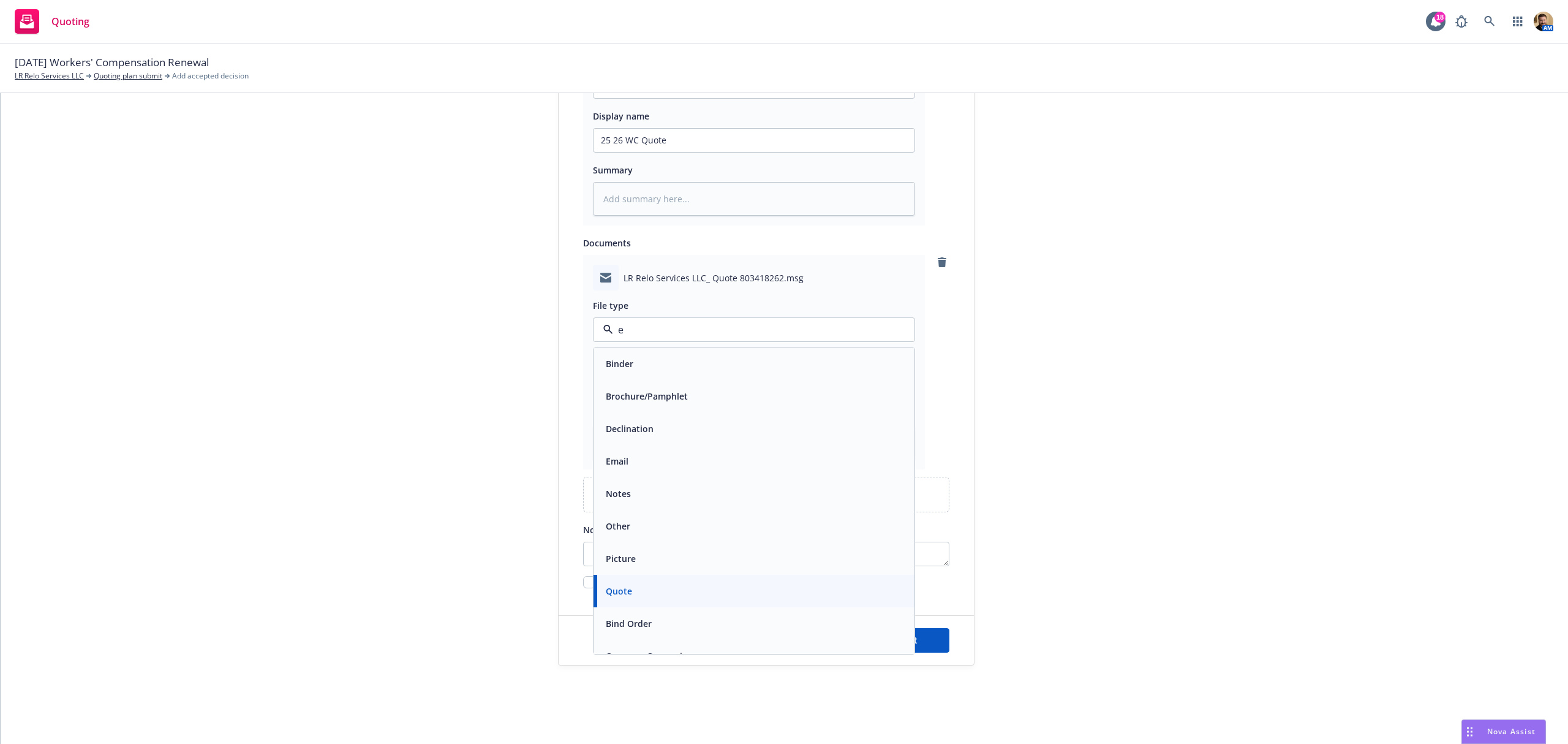
type input "em"
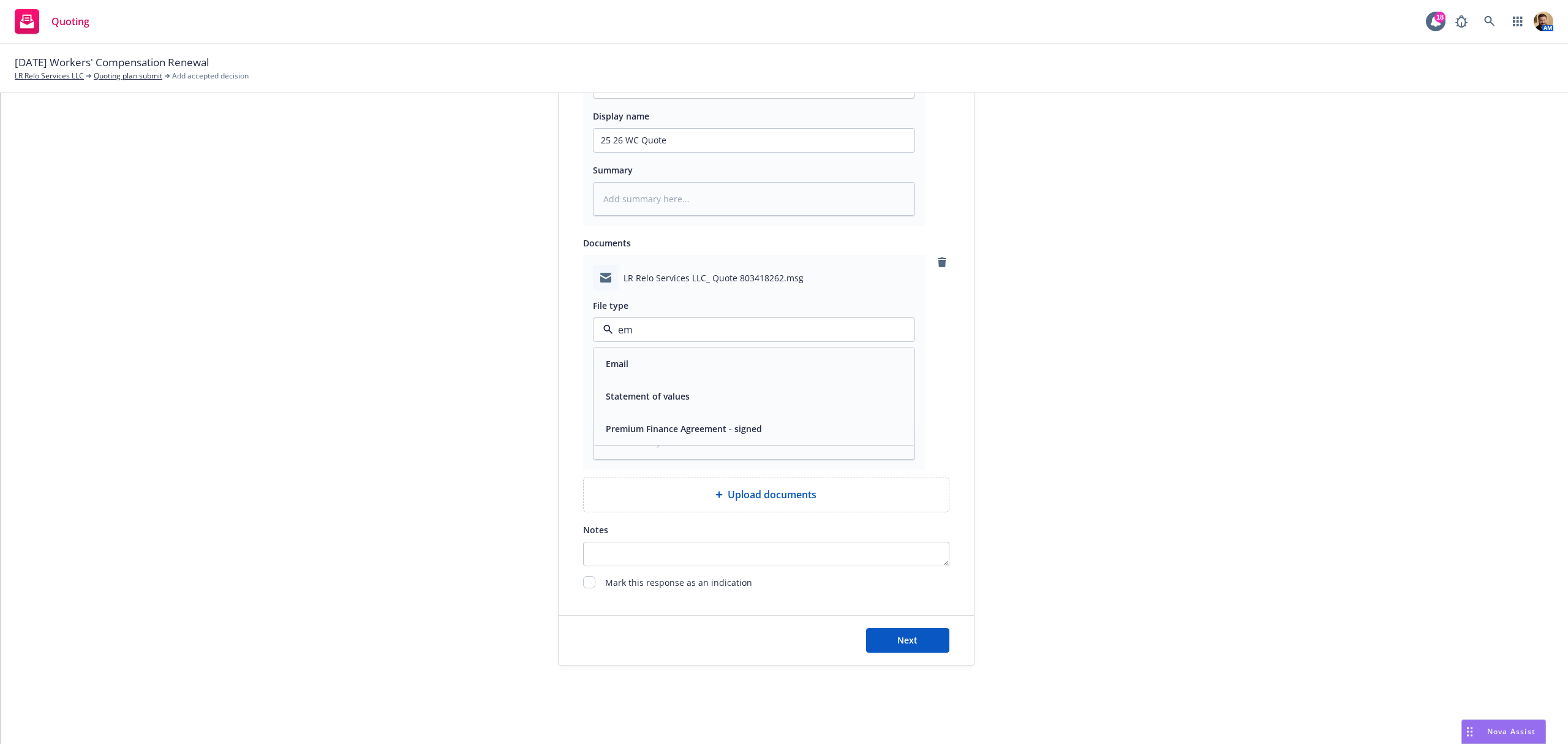
click at [666, 357] on div "Email" at bounding box center [753, 364] width 306 height 18
drag, startPoint x: 680, startPoint y: 138, endPoint x: 543, endPoint y: 137, distance: 137.0
click at [545, 142] on div "1 Quote initiation 2 Coverage selection 3 Billing info Quote initiation Display…" at bounding box center [784, 55] width 1538 height 1222
click at [680, 363] on div "Display name" at bounding box center [754, 360] width 322 height 15
click at [683, 152] on input "Display name" at bounding box center [754, 140] width 321 height 24
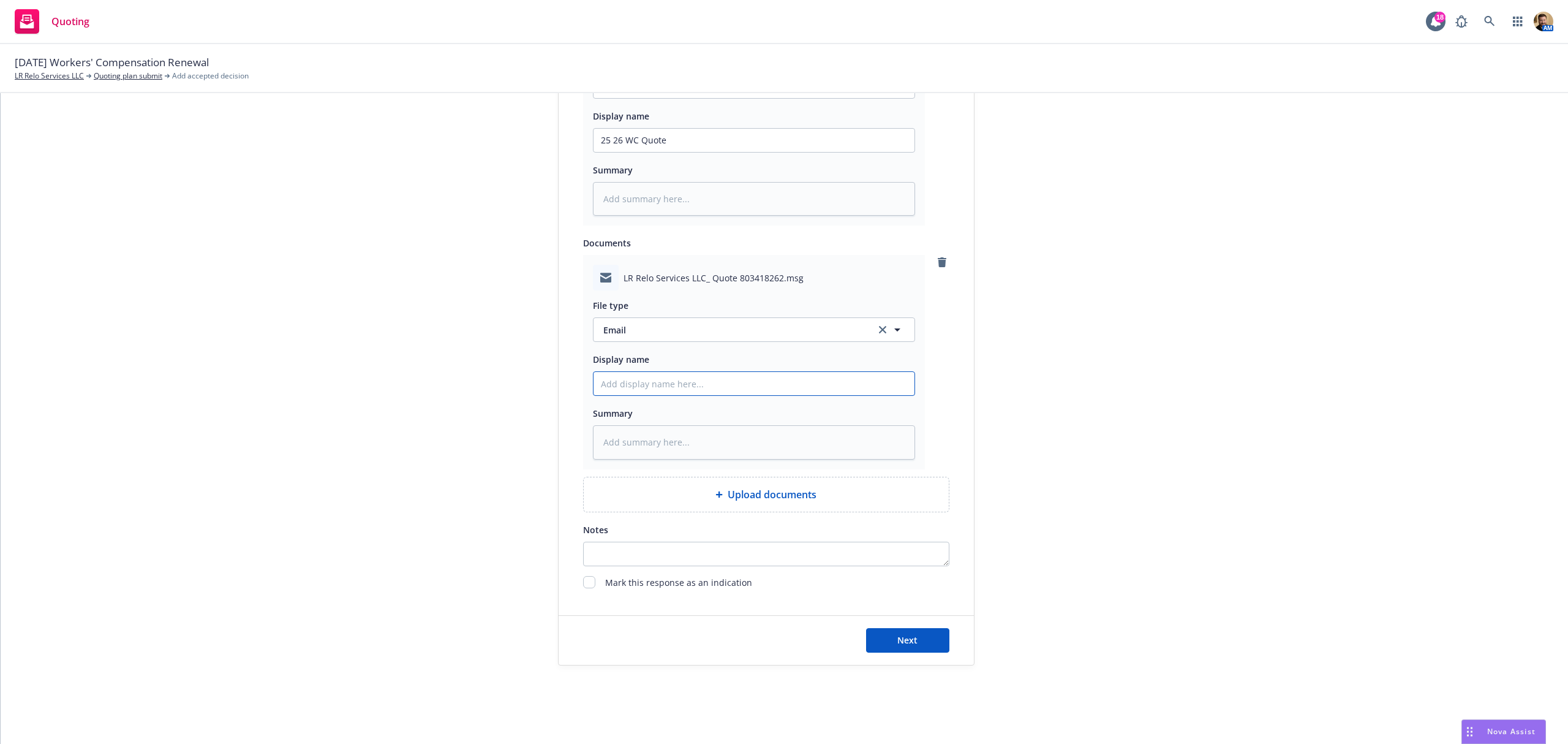
paste input "25 26 WC Quote"
type textarea "x"
type input "25 26 WC Quote"
click at [888, 633] on button "Next" at bounding box center [907, 640] width 84 height 24
type textarea "x"
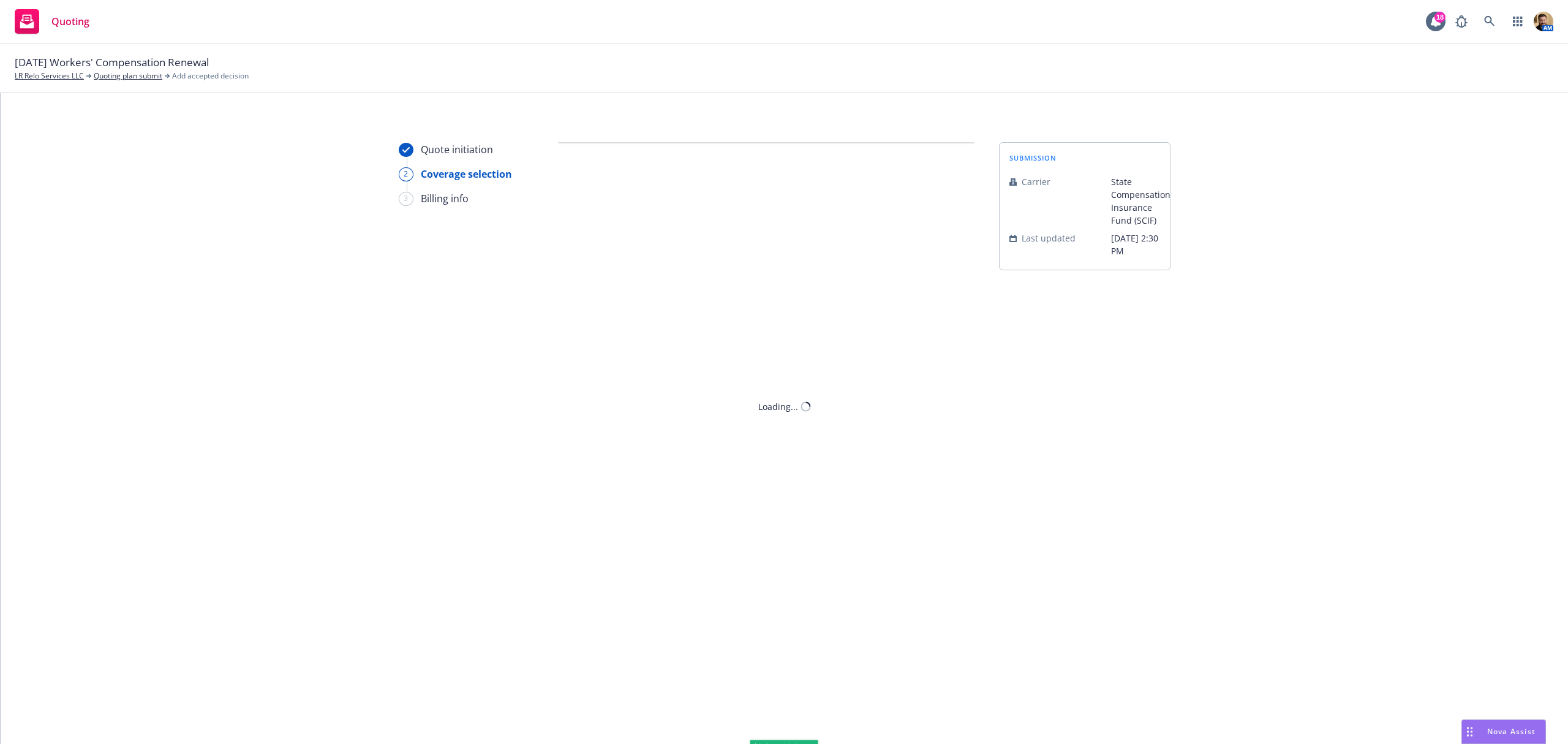
scroll to position [0, 0]
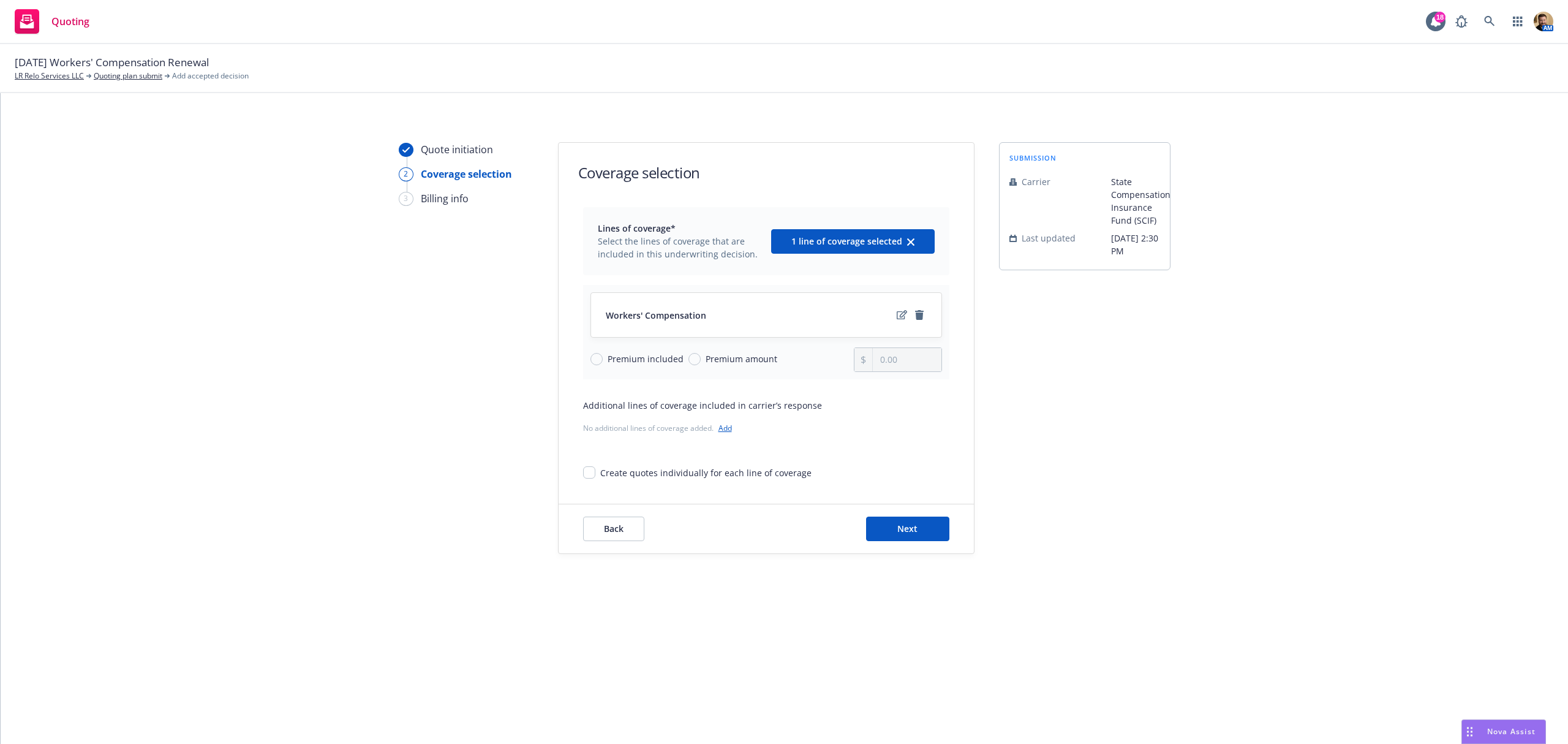
drag, startPoint x: 734, startPoint y: 354, endPoint x: 782, endPoint y: 357, distance: 48.1
click at [734, 354] on span "Premium amount" at bounding box center [742, 359] width 72 height 13
click at [701, 354] on input "Premium amount" at bounding box center [695, 359] width 12 height 12
radio input "true"
click at [905, 366] on input "0.00" at bounding box center [906, 360] width 68 height 24
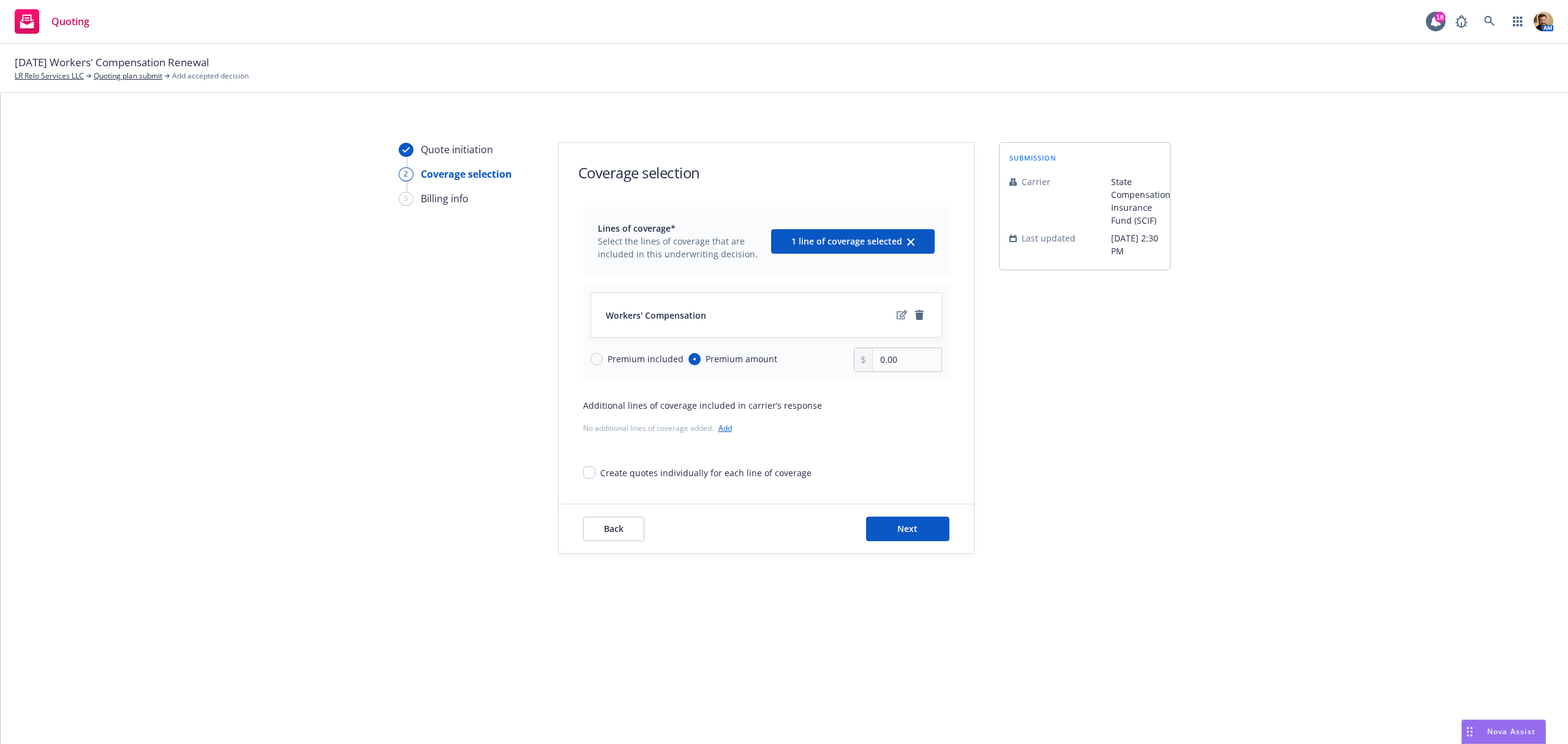
drag, startPoint x: 943, startPoint y: 361, endPoint x: 817, endPoint y: 356, distance: 126.1
click at [817, 356] on div "Workers' Compensation Premium included Premium amount 0.00" at bounding box center [766, 332] width 366 height 94
click at [903, 358] on input "0.00" at bounding box center [906, 360] width 68 height 24
click at [860, 365] on div "0.00" at bounding box center [898, 360] width 88 height 24
type input "58,077.00"
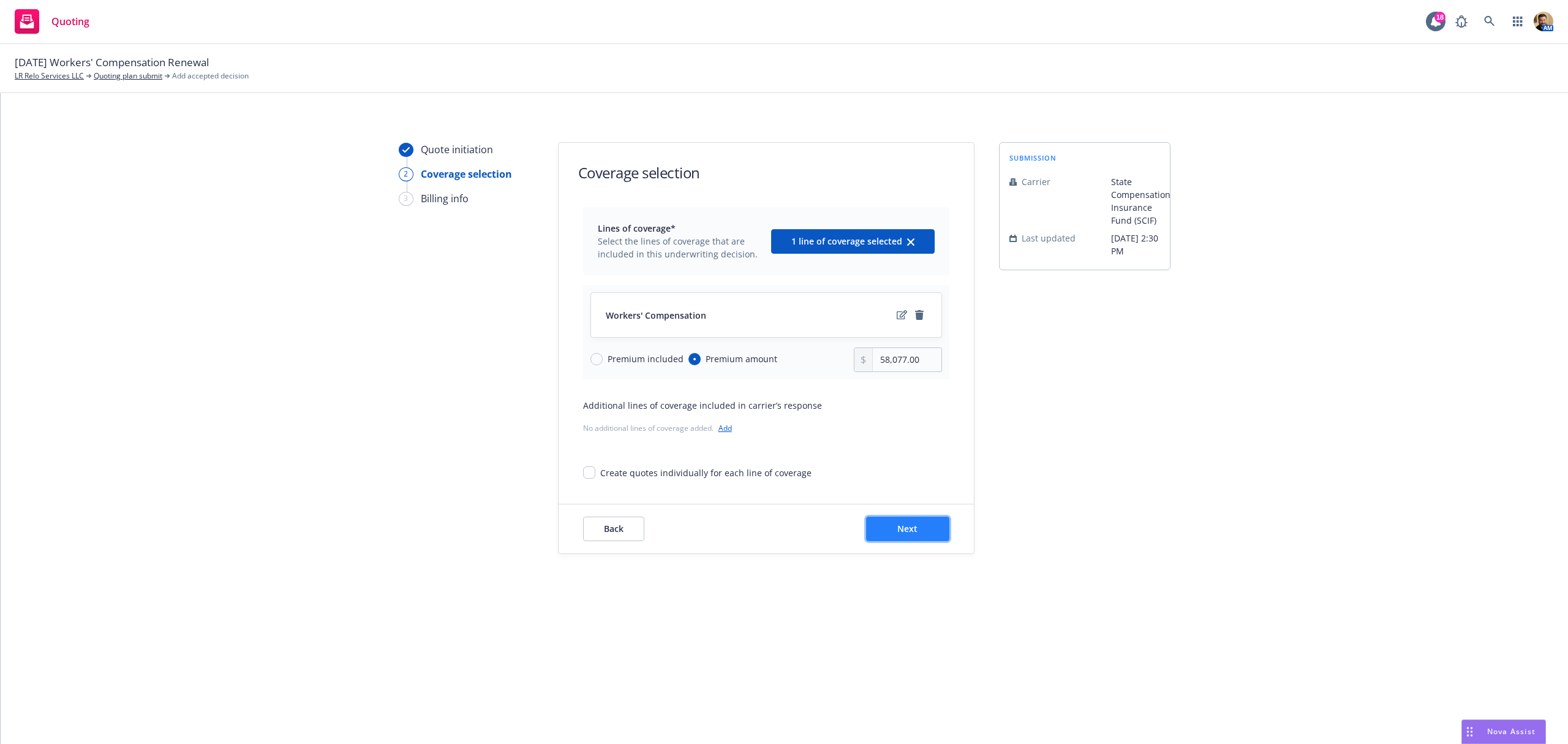
click at [904, 522] on button "Next" at bounding box center [907, 529] width 84 height 24
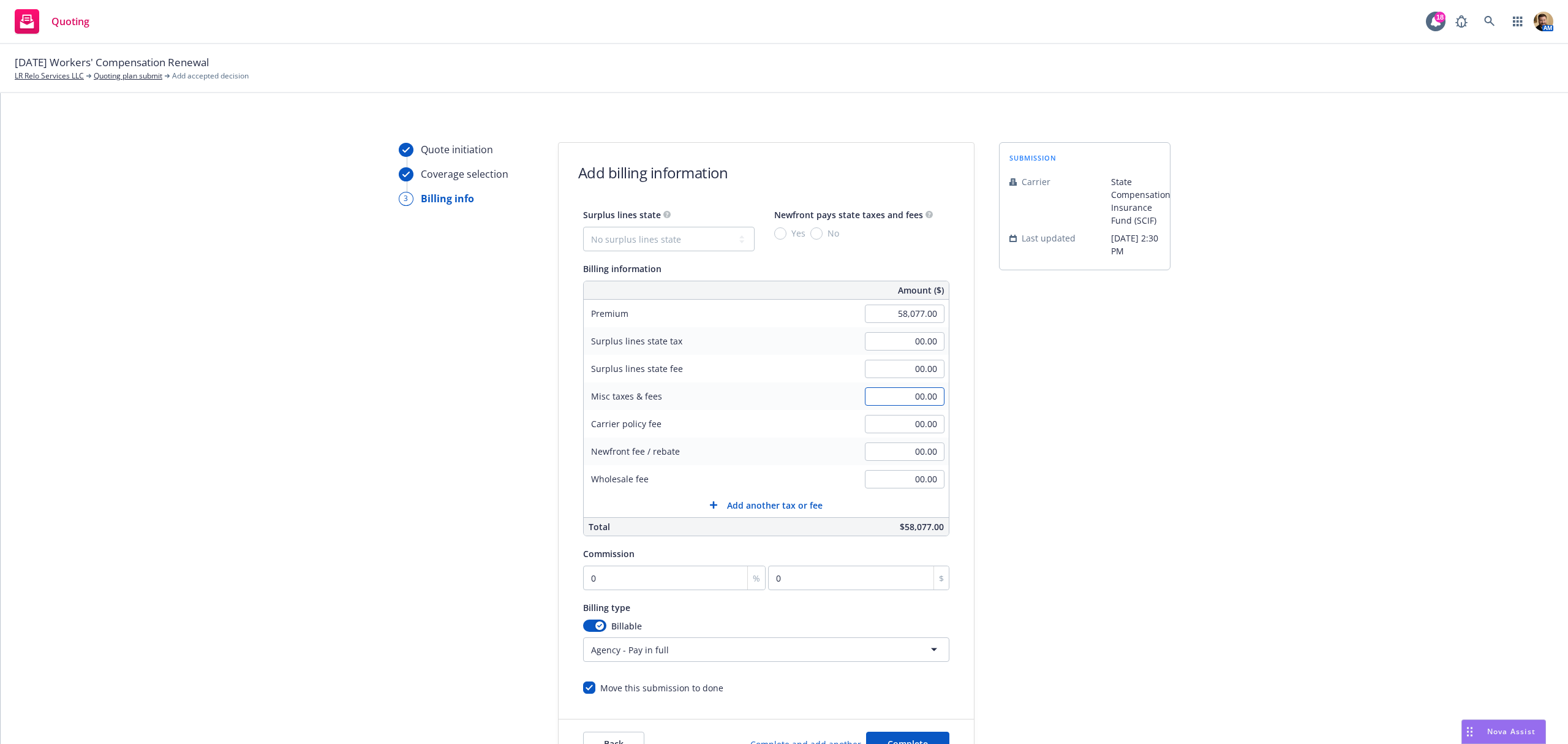
click at [872, 394] on input "00.00" at bounding box center [904, 396] width 80 height 19
type input "2,925.64"
click at [618, 584] on input "0" at bounding box center [675, 578] width 184 height 24
type input "1"
type input "580.77"
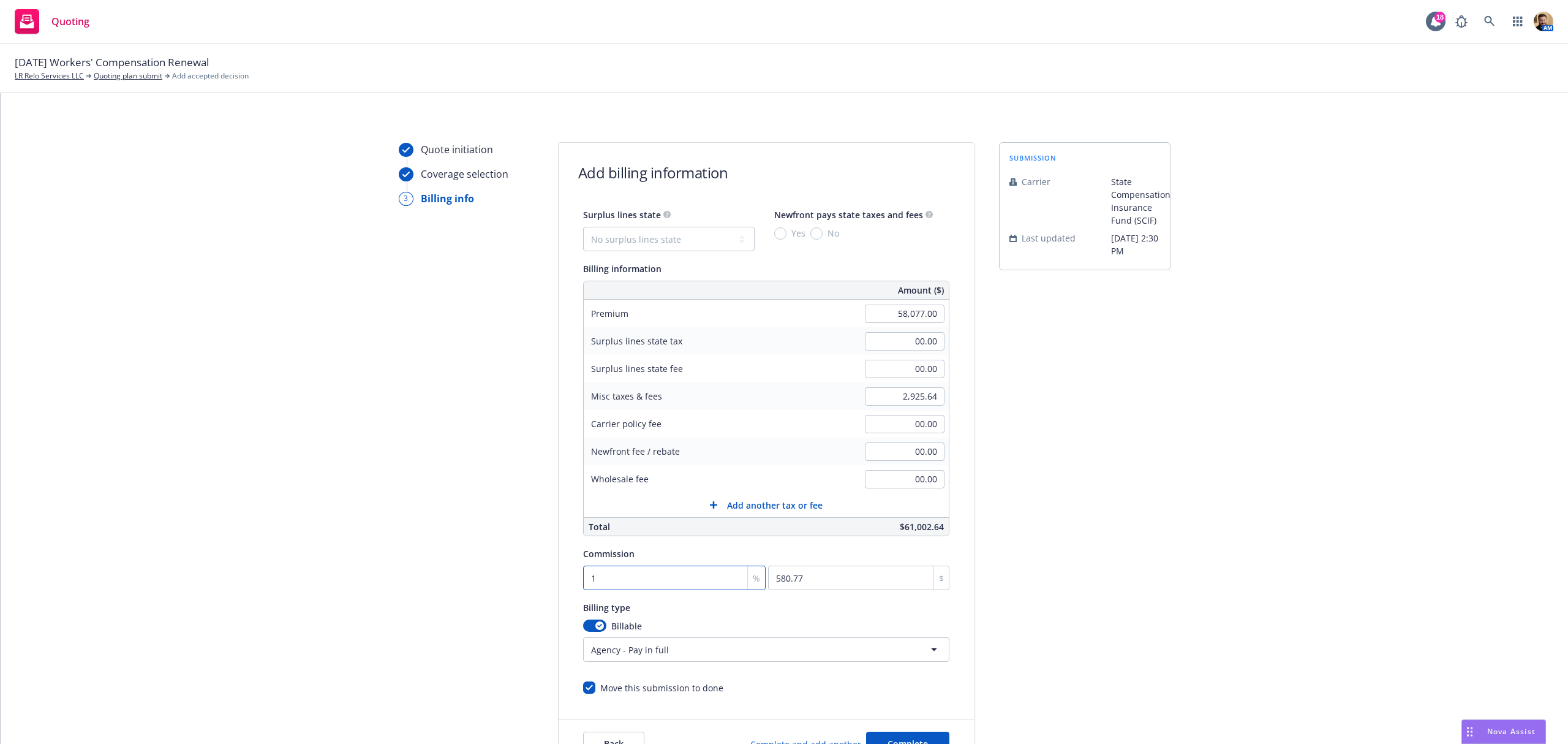
type input "10"
type input "5807.7"
type input "10"
click at [618, 655] on html "Quoting 18 AM 09/04/25 Workers' Compensation Renewal LR Relo Services LLC Quoti…" at bounding box center [784, 372] width 1568 height 744
click at [1208, 558] on html "Quoting 18 AM 09/04/25 Workers' Compensation Renewal LR Relo Services LLC Quoti…" at bounding box center [784, 372] width 1568 height 744
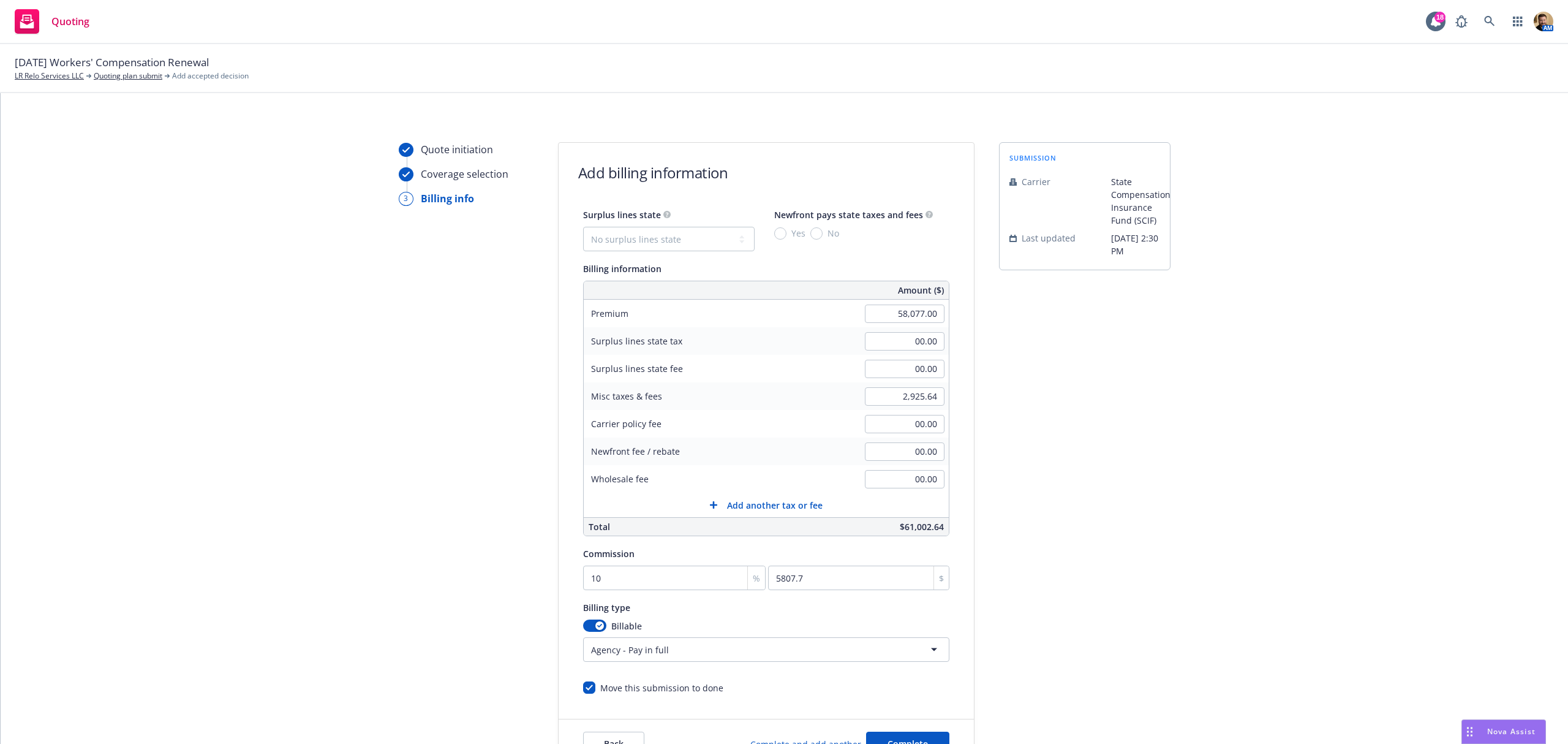
click at [676, 652] on html "Quoting 18 AM 09/04/25 Workers' Compensation Renewal LR Relo Services LLC Quoti…" at bounding box center [784, 372] width 1568 height 744
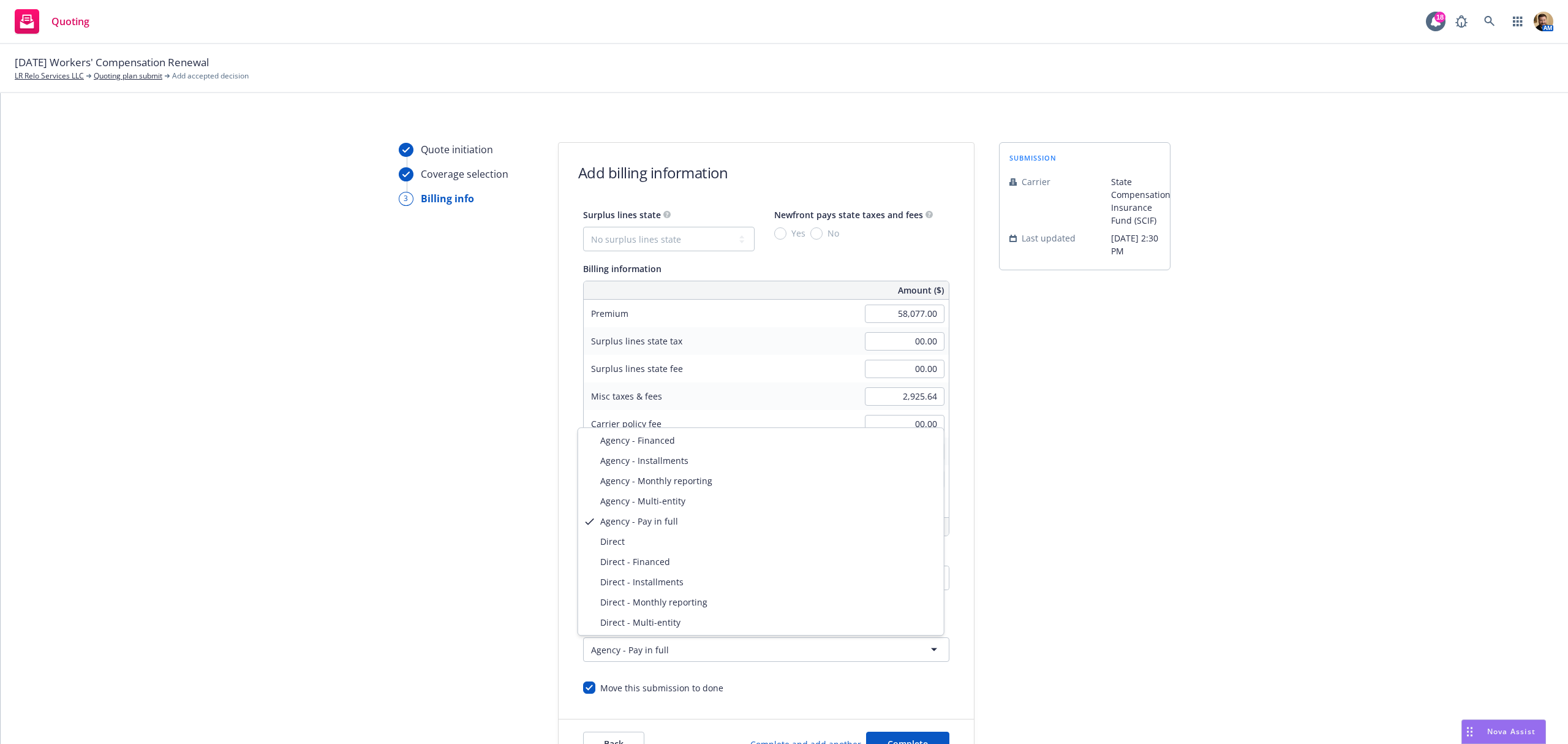
select select "DIRECT"
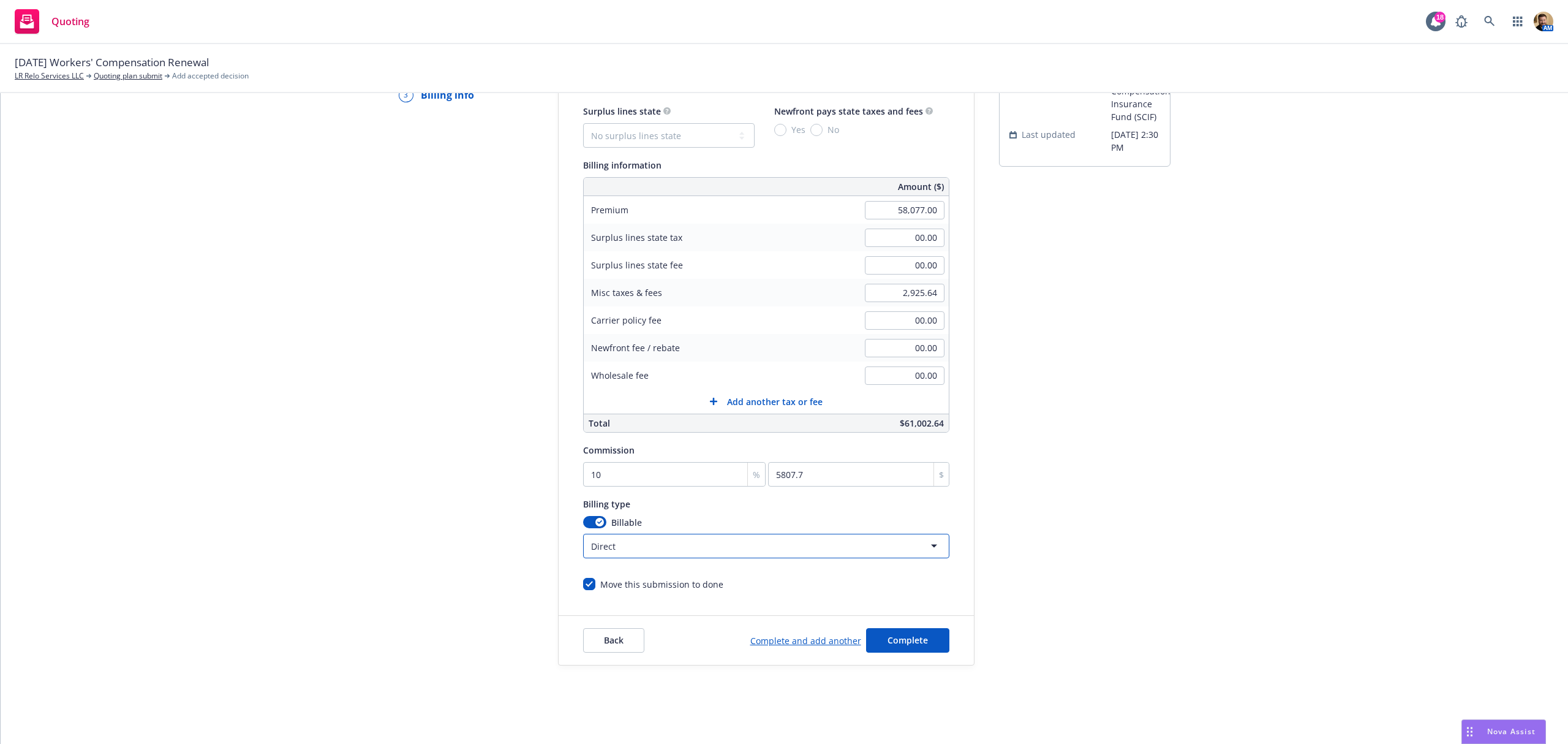
scroll to position [105, 0]
click at [903, 639] on span "Complete" at bounding box center [907, 640] width 40 height 11
